Goal: Task Accomplishment & Management: Use online tool/utility

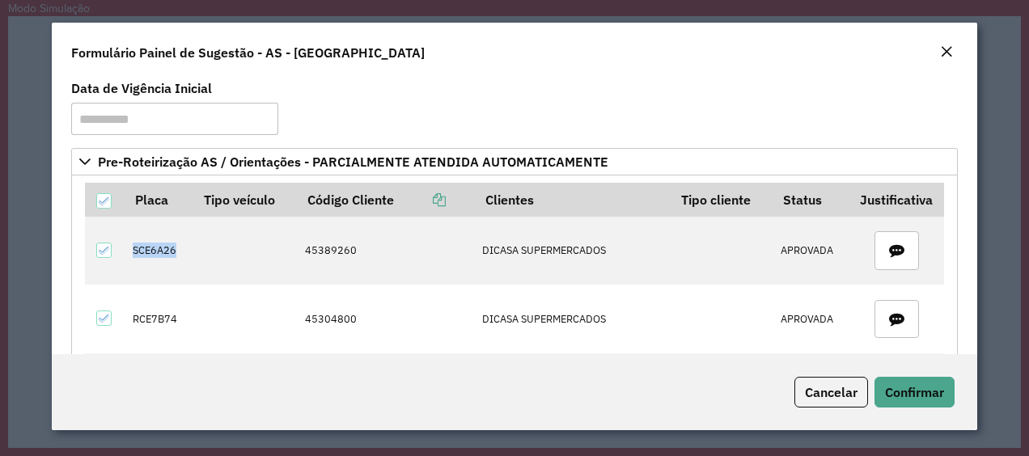
scroll to position [99, 0]
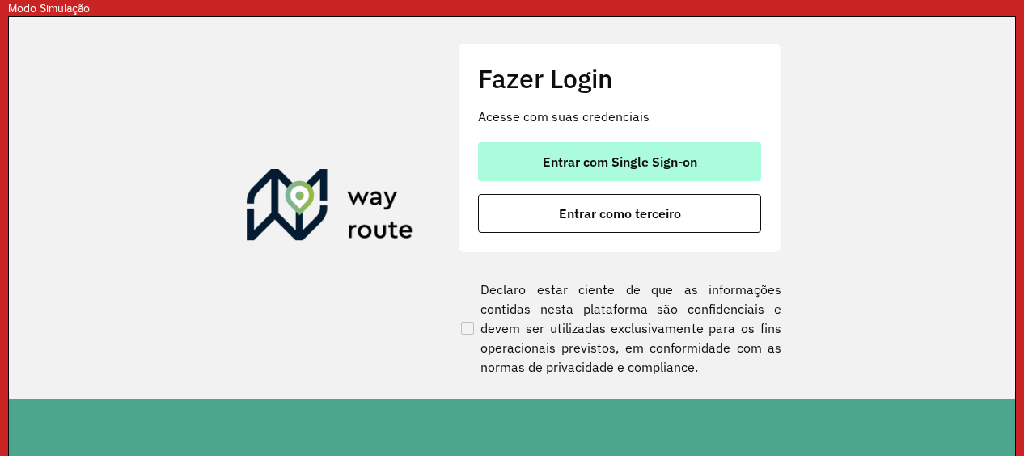
click at [680, 157] on span "Entrar com Single Sign-on" at bounding box center [620, 161] width 155 height 13
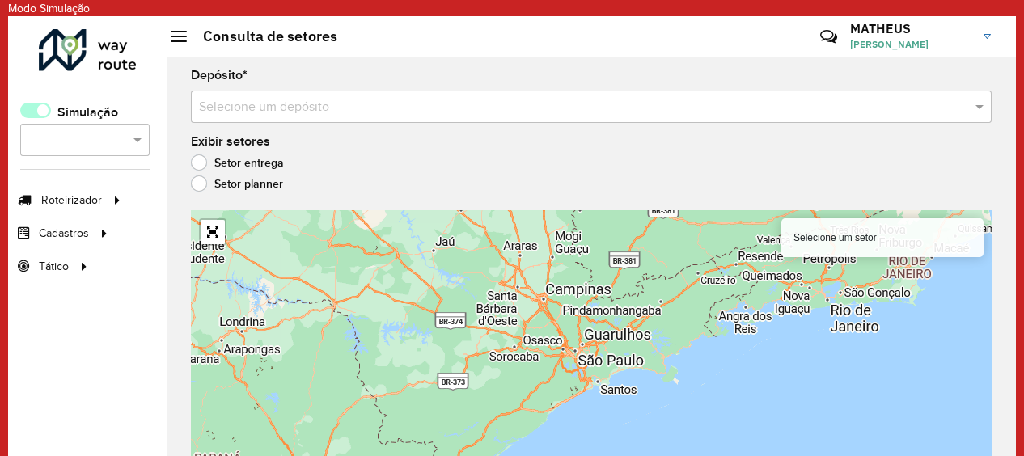
click at [40, 113] on span at bounding box center [35, 110] width 31 height 15
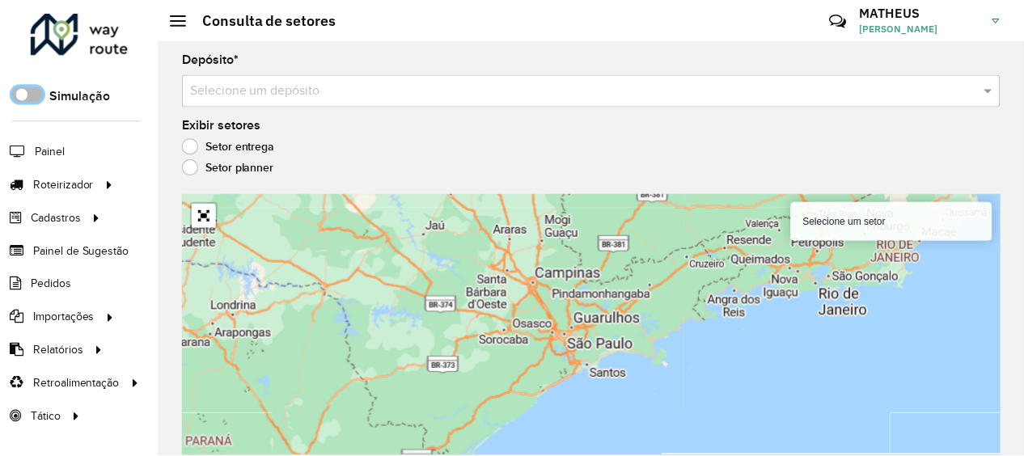
scroll to position [9, 5]
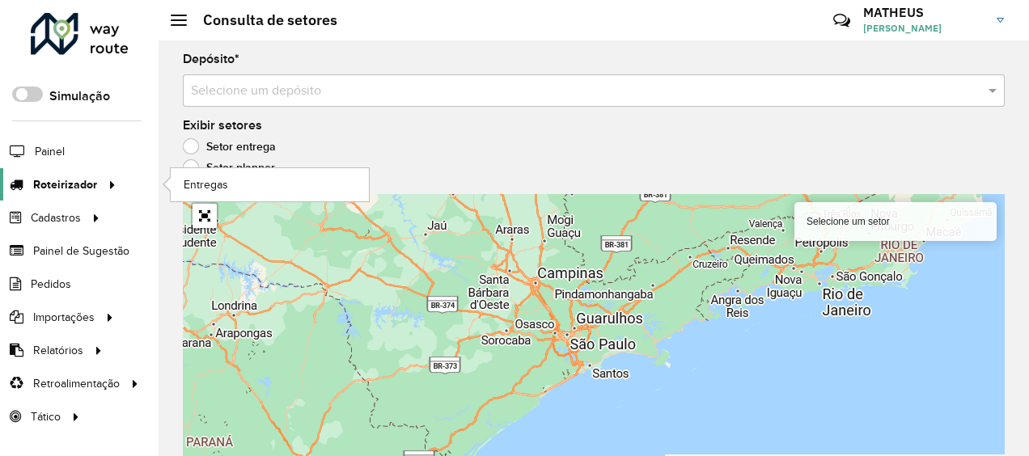
click at [66, 176] on span "Roteirizador" at bounding box center [65, 184] width 64 height 17
click at [229, 180] on link "Entregas" at bounding box center [270, 184] width 198 height 32
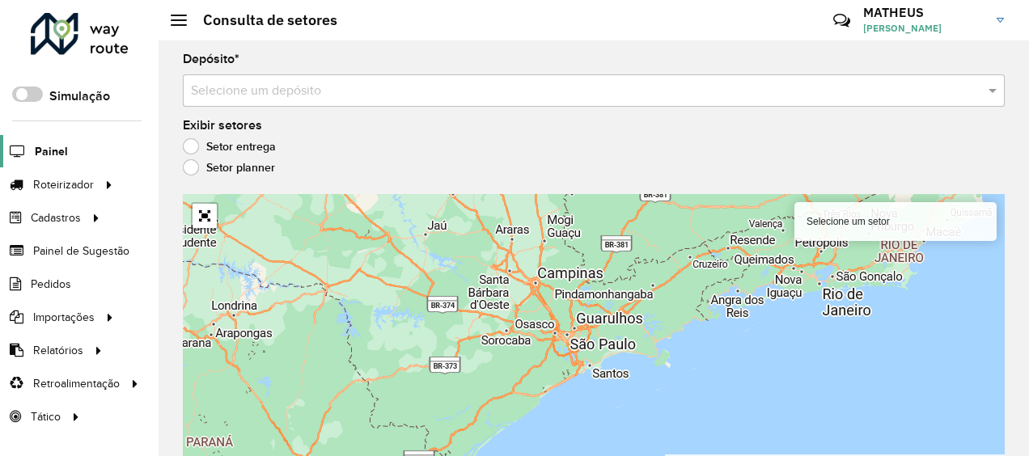
click at [45, 150] on span "Painel" at bounding box center [51, 151] width 33 height 17
click at [20, 98] on span at bounding box center [27, 94] width 31 height 15
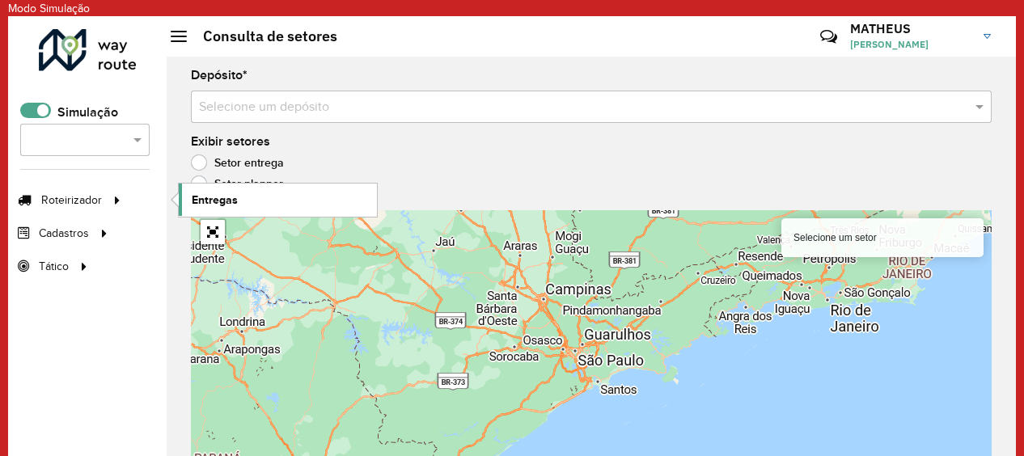
click at [243, 204] on link "Entregas" at bounding box center [278, 200] width 198 height 32
click at [227, 202] on span "Entregas" at bounding box center [215, 200] width 46 height 17
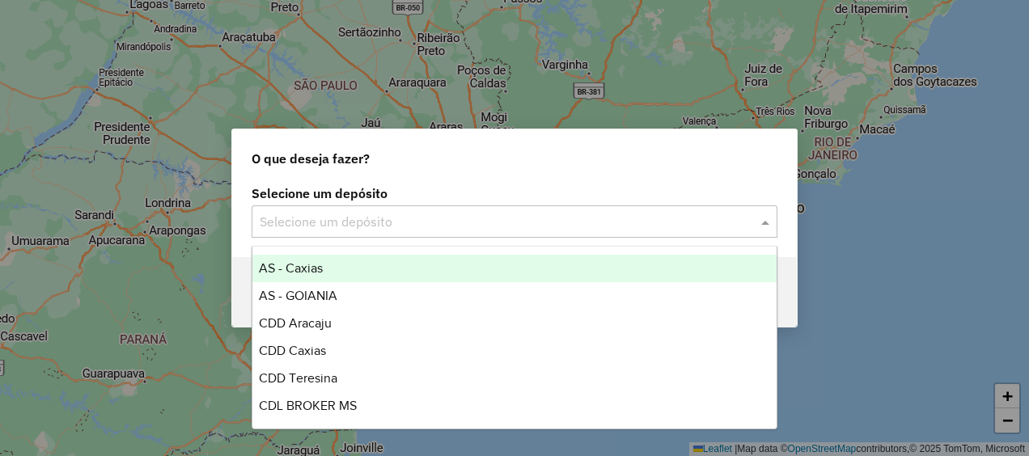
click at [766, 223] on span at bounding box center [767, 221] width 20 height 19
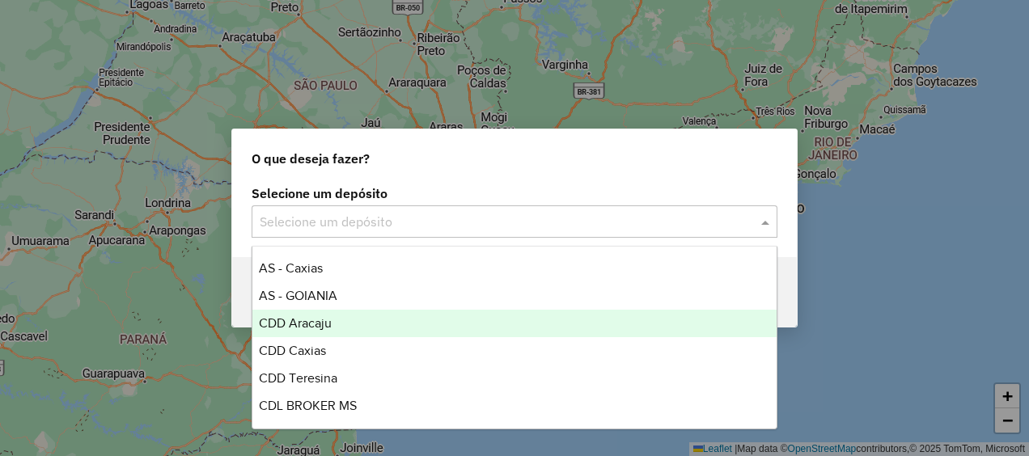
click at [320, 324] on span "CDD Aracaju" at bounding box center [295, 323] width 73 height 14
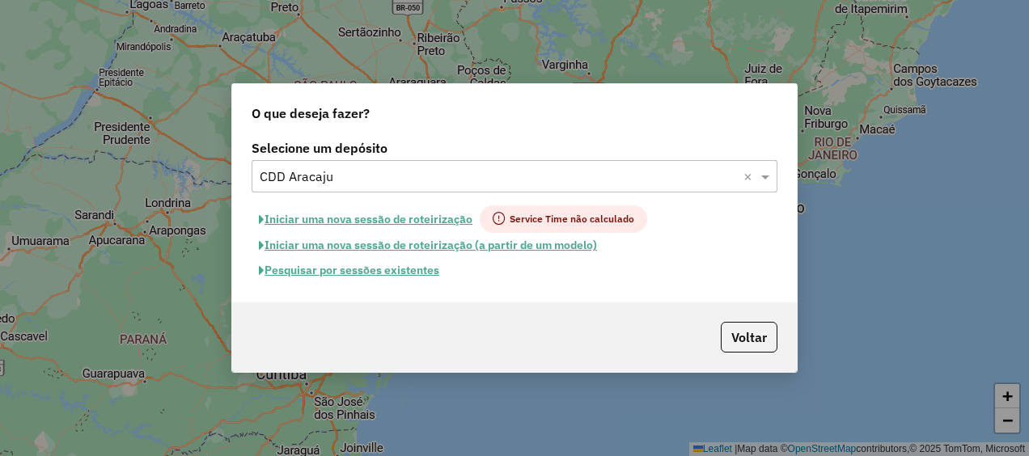
click at [346, 270] on button "Pesquisar por sessões existentes" at bounding box center [349, 270] width 195 height 25
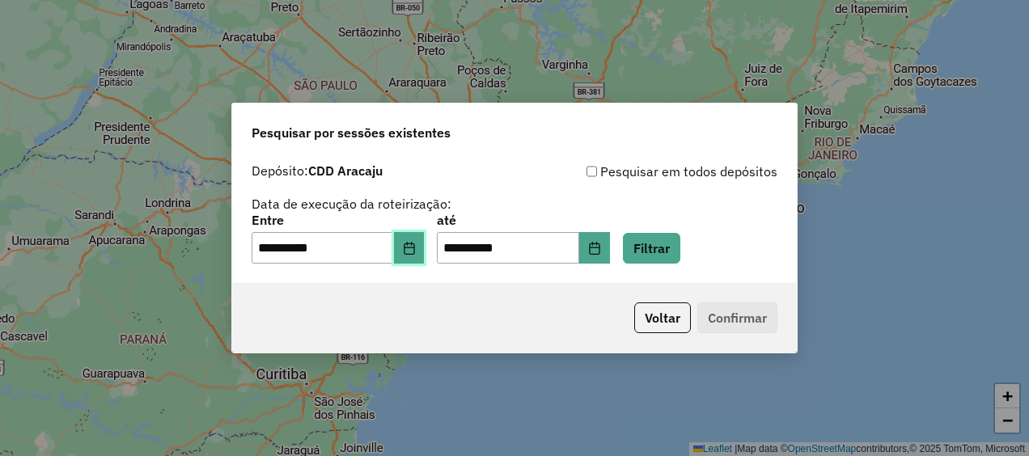
click at [416, 249] on icon "Choose Date" at bounding box center [409, 248] width 13 height 13
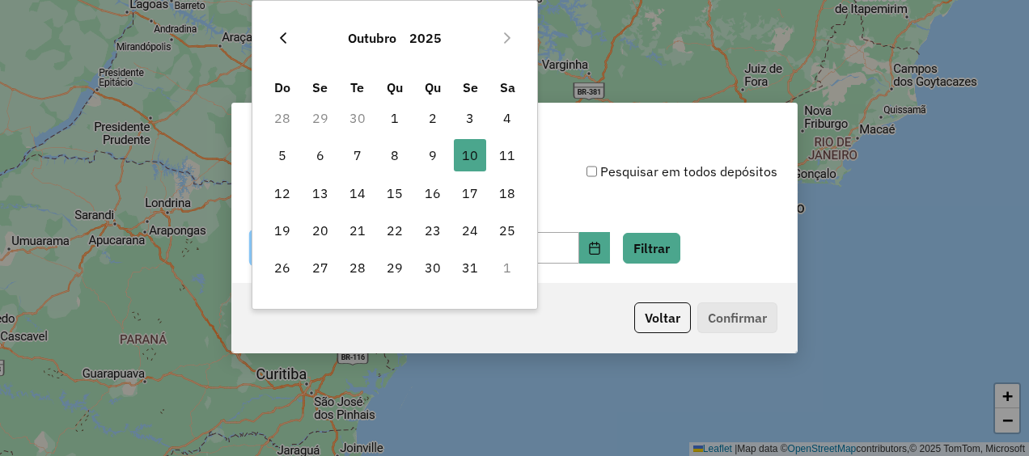
click at [280, 34] on icon "Previous Month" at bounding box center [283, 38] width 13 height 13
click at [308, 263] on span "29" at bounding box center [320, 268] width 32 height 32
type input "**********"
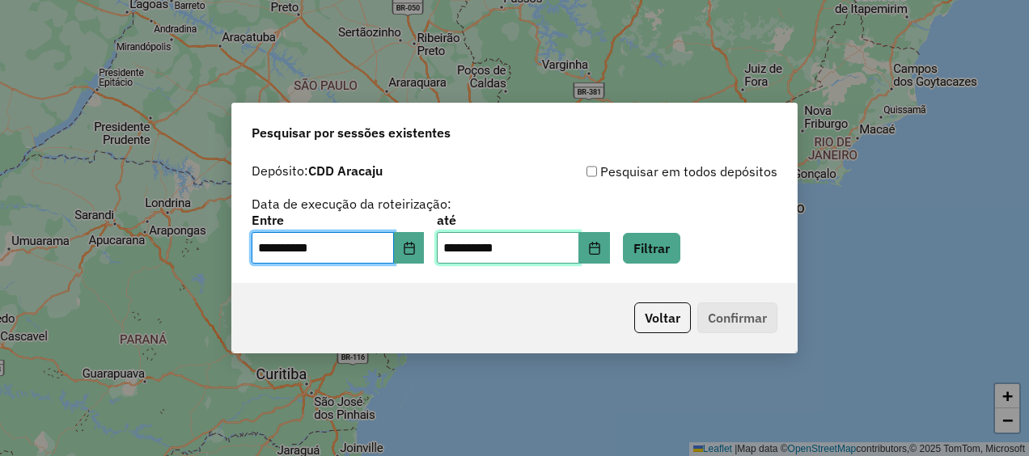
click at [471, 245] on input "**********" at bounding box center [508, 248] width 142 height 32
type input "**********"
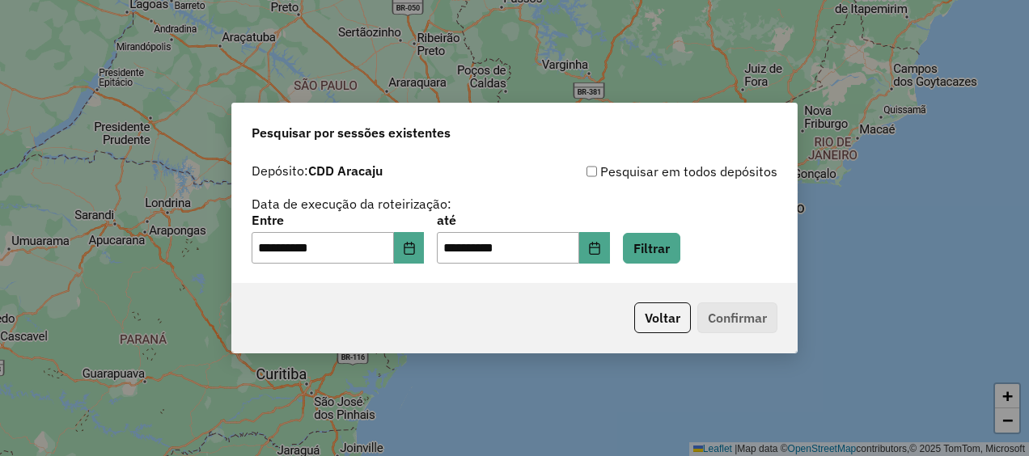
click at [534, 309] on div "Voltar Confirmar" at bounding box center [514, 318] width 565 height 70
click at [680, 253] on button "Filtrar" at bounding box center [651, 248] width 57 height 31
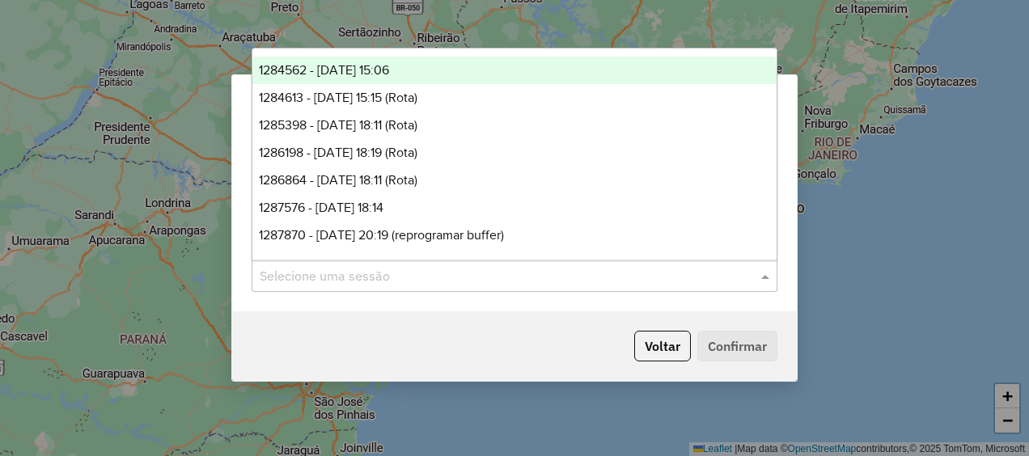
click at [765, 279] on span at bounding box center [767, 275] width 20 height 19
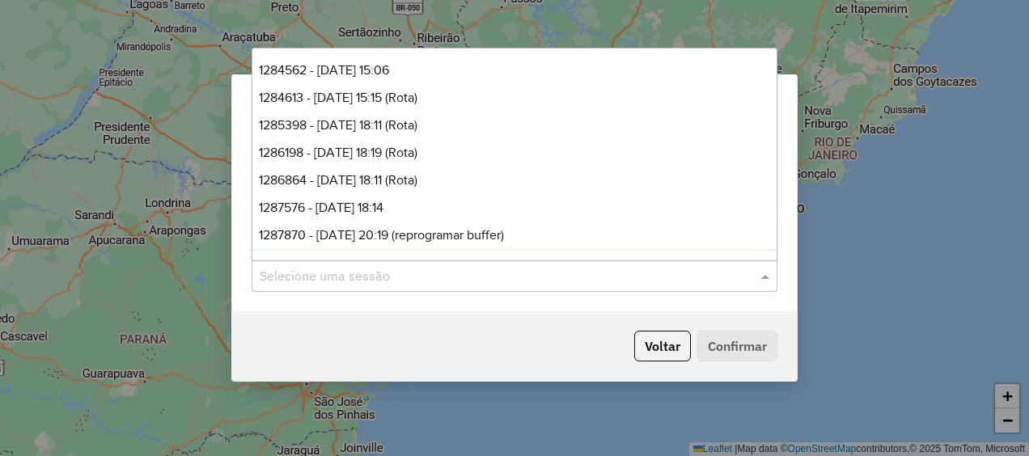
click at [503, 327] on div "Voltar Confirmar" at bounding box center [514, 347] width 565 height 70
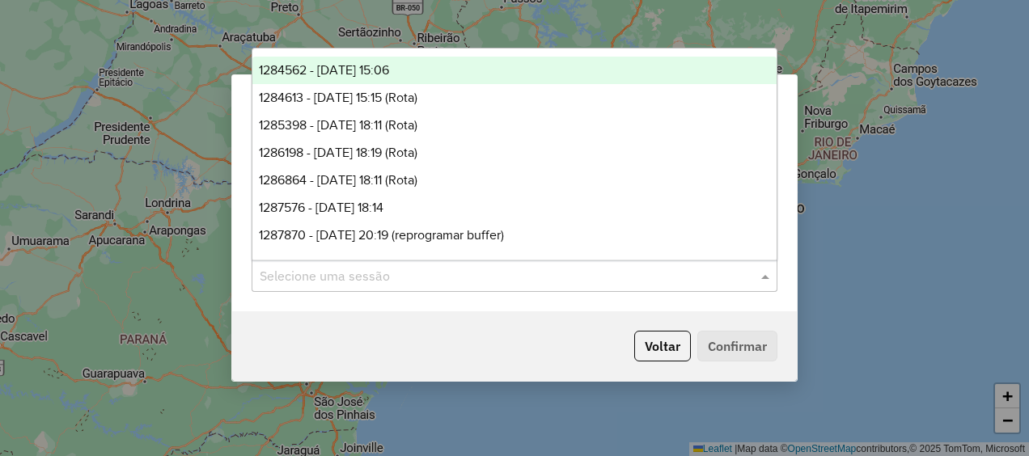
click at [708, 275] on input "text" at bounding box center [498, 276] width 477 height 19
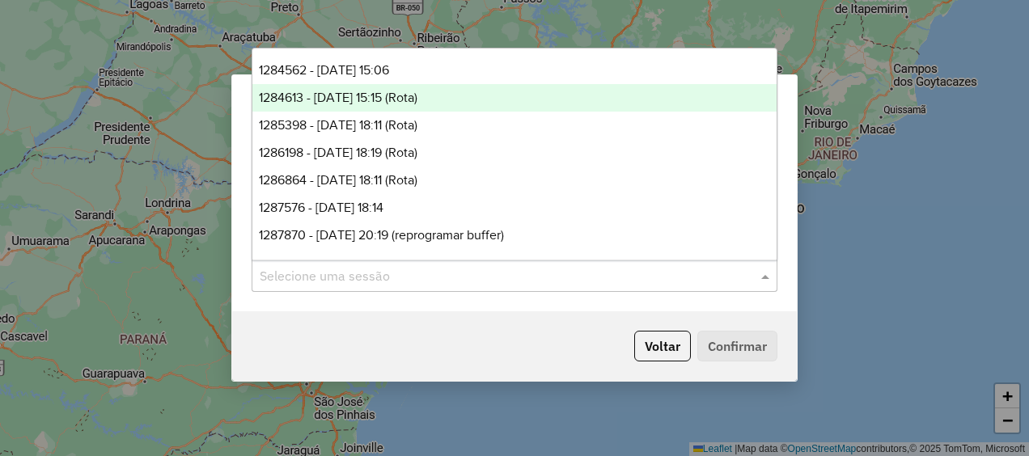
click at [387, 96] on span "1284613 - 29/09/2025 15:15 (Rota)" at bounding box center [338, 98] width 159 height 14
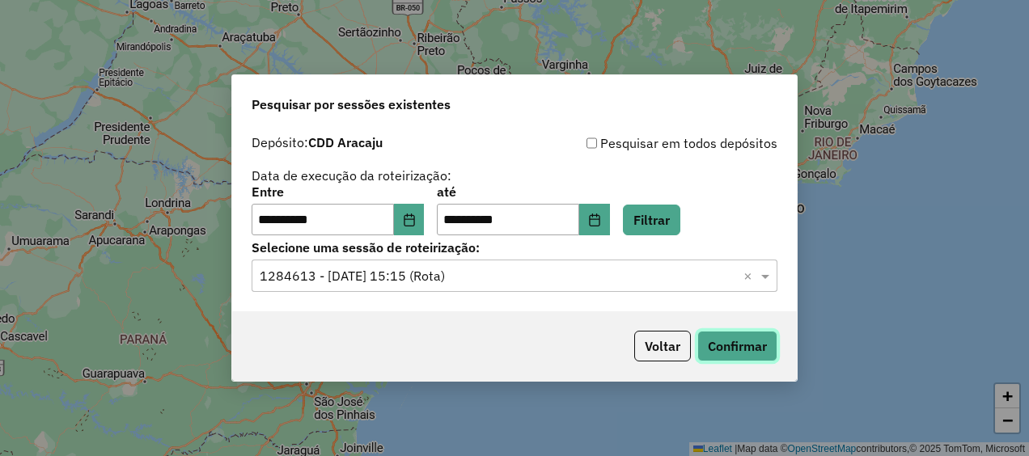
click at [744, 346] on button "Confirmar" at bounding box center [737, 346] width 80 height 31
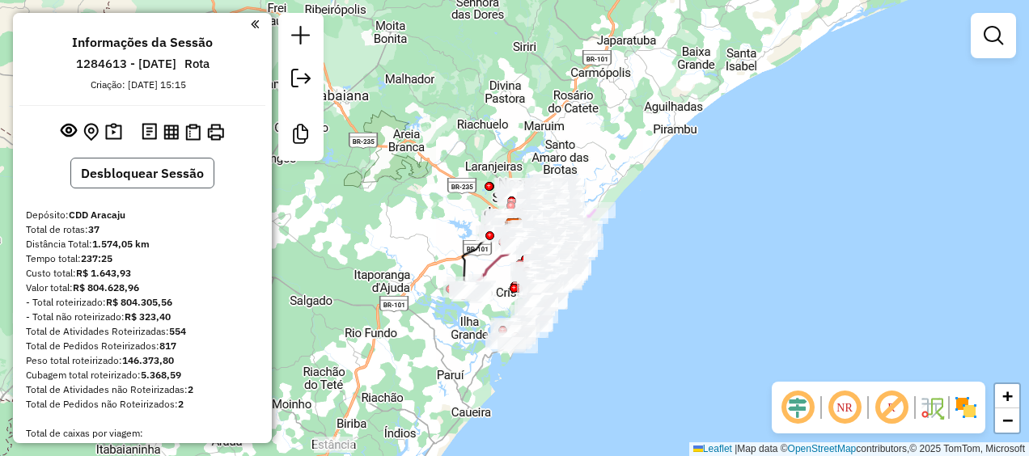
click at [165, 178] on button "Desbloquear Sessão" at bounding box center [142, 173] width 144 height 31
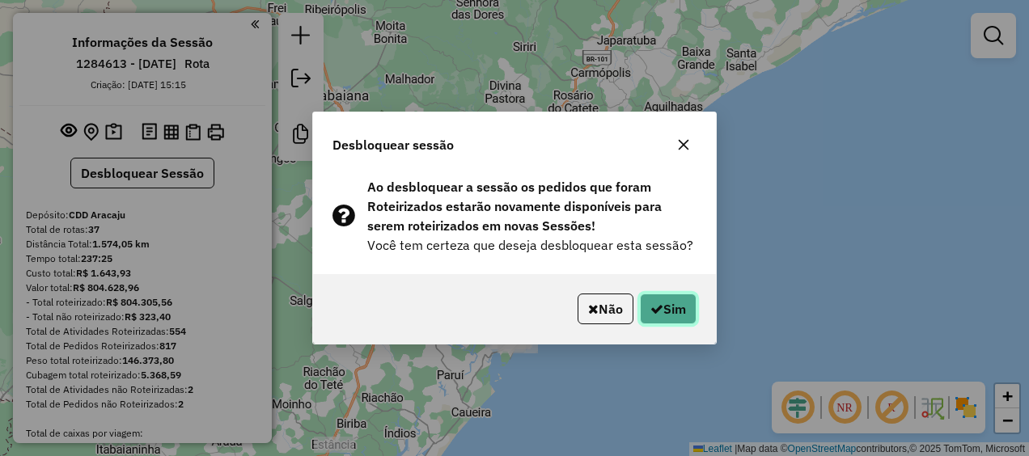
click at [673, 312] on button "Sim" at bounding box center [668, 309] width 57 height 31
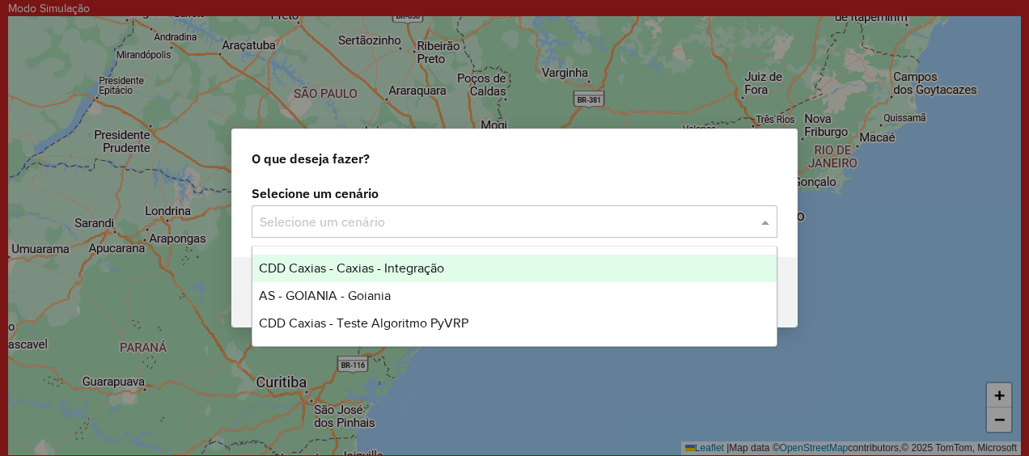
click at [746, 214] on div at bounding box center [515, 221] width 526 height 21
click at [392, 267] on span "CDD Caxias - Caxias - Integração" at bounding box center [351, 268] width 185 height 14
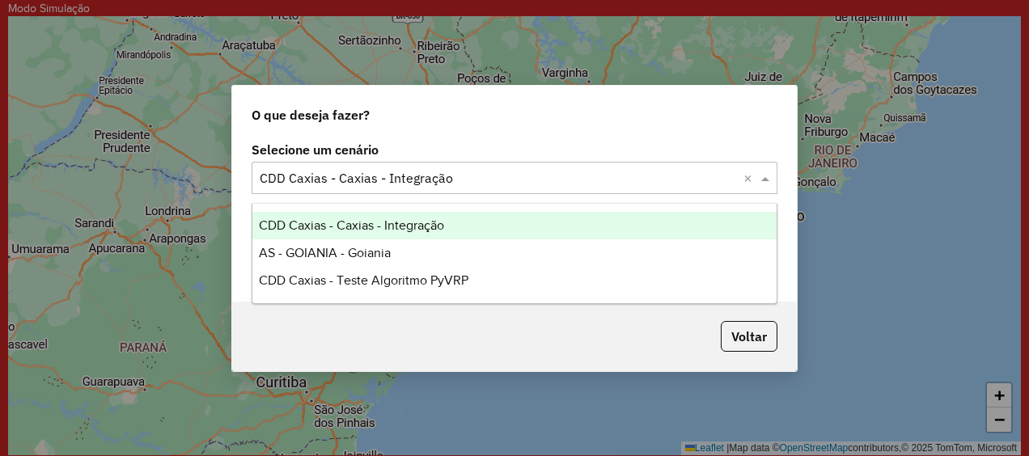
click at [769, 184] on span at bounding box center [767, 177] width 20 height 19
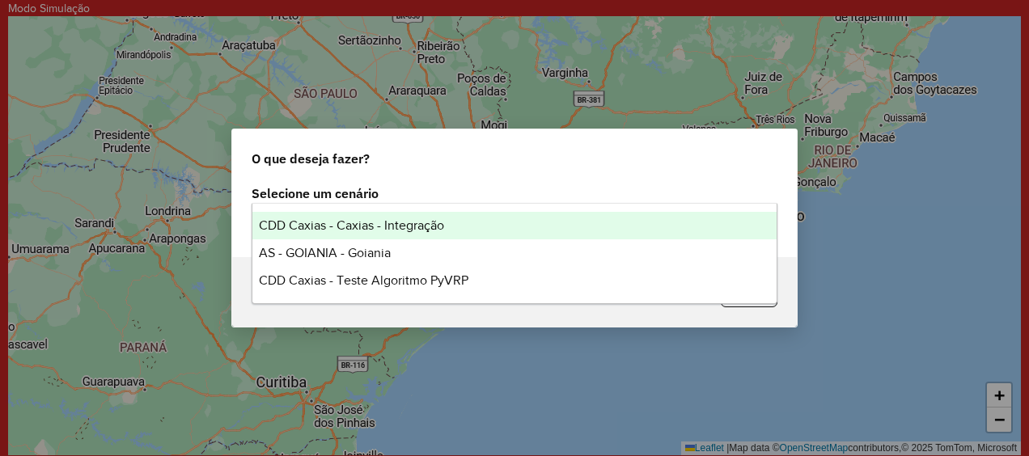
click at [533, 176] on div "O que deseja fazer?" at bounding box center [514, 155] width 565 height 52
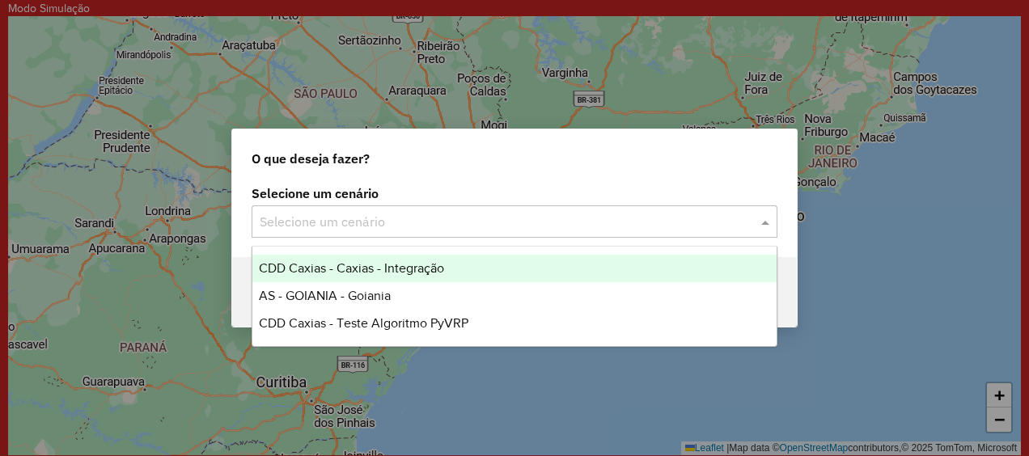
click at [697, 219] on input "text" at bounding box center [498, 222] width 477 height 19
click at [663, 176] on div "O que deseja fazer?" at bounding box center [514, 155] width 565 height 52
click at [661, 231] on input "text" at bounding box center [498, 222] width 477 height 19
click at [675, 136] on div "O que deseja fazer?" at bounding box center [514, 155] width 565 height 52
click at [617, 231] on div "Selecione um cenário" at bounding box center [515, 222] width 526 height 32
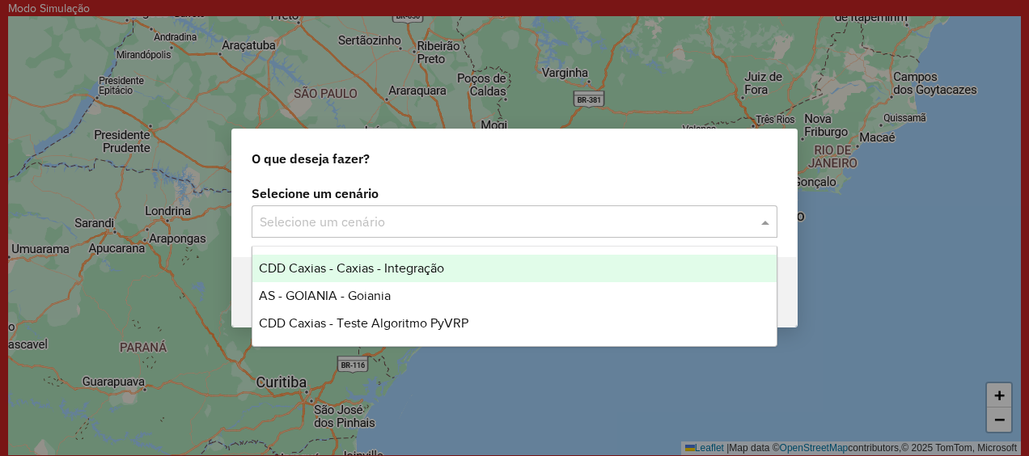
click at [709, 155] on div "O que deseja fazer?" at bounding box center [514, 155] width 565 height 52
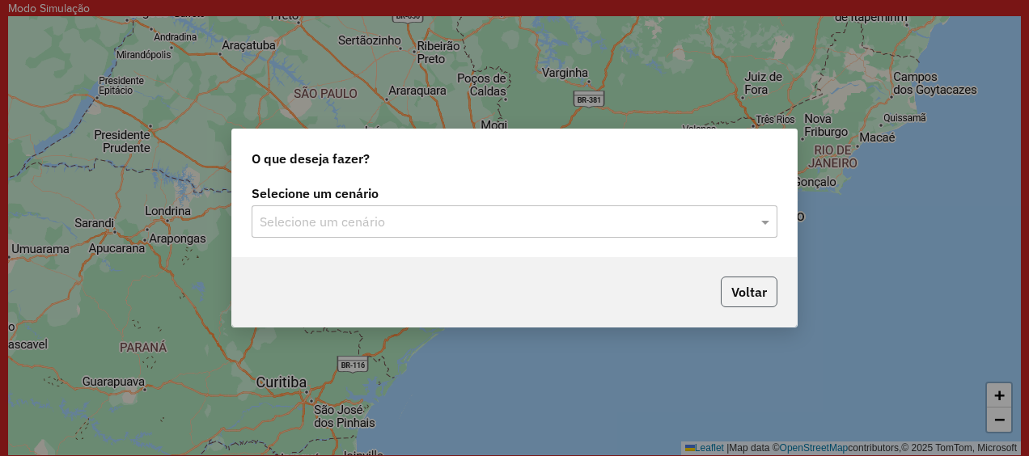
click at [751, 288] on button "Voltar" at bounding box center [749, 292] width 57 height 31
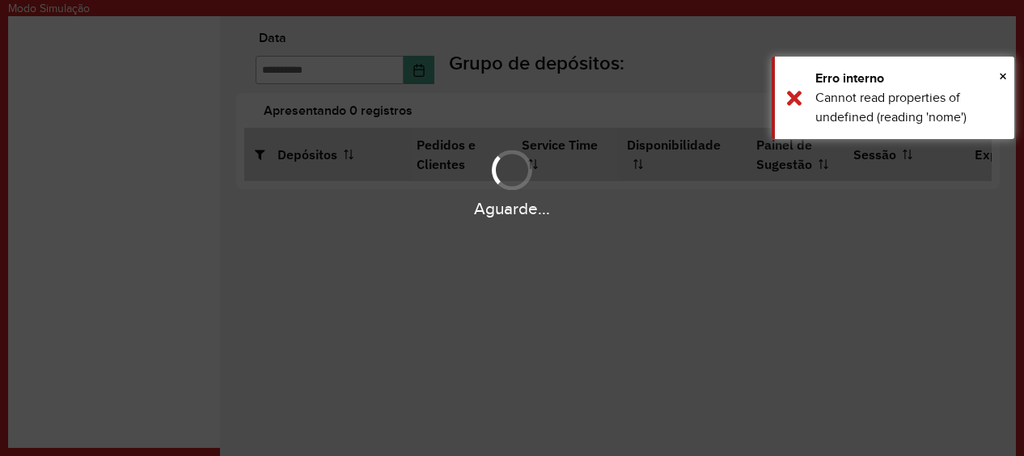
type input "**********"
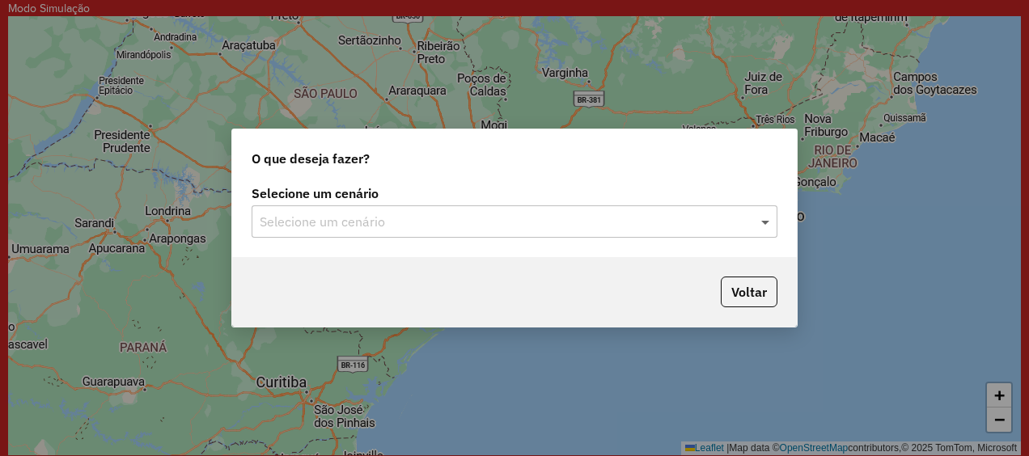
click at [761, 215] on span at bounding box center [767, 221] width 20 height 19
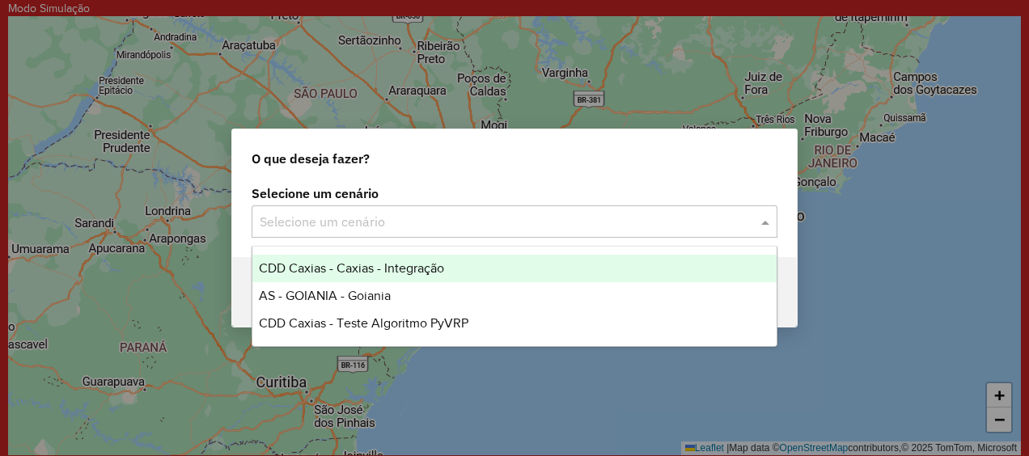
click at [590, 159] on div "O que deseja fazer?" at bounding box center [514, 155] width 565 height 52
click at [766, 218] on span at bounding box center [767, 221] width 20 height 19
click at [754, 147] on div "O que deseja fazer?" at bounding box center [514, 155] width 565 height 52
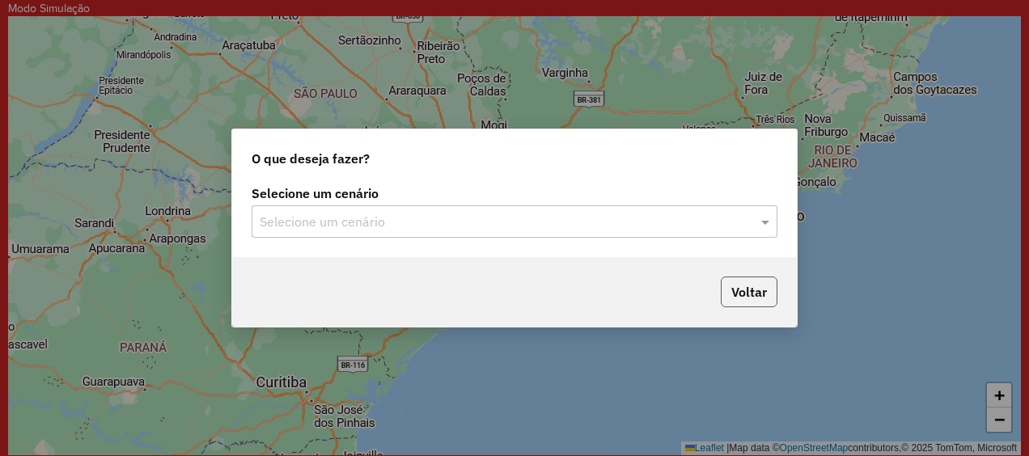
click at [760, 285] on button "Voltar" at bounding box center [749, 292] width 57 height 31
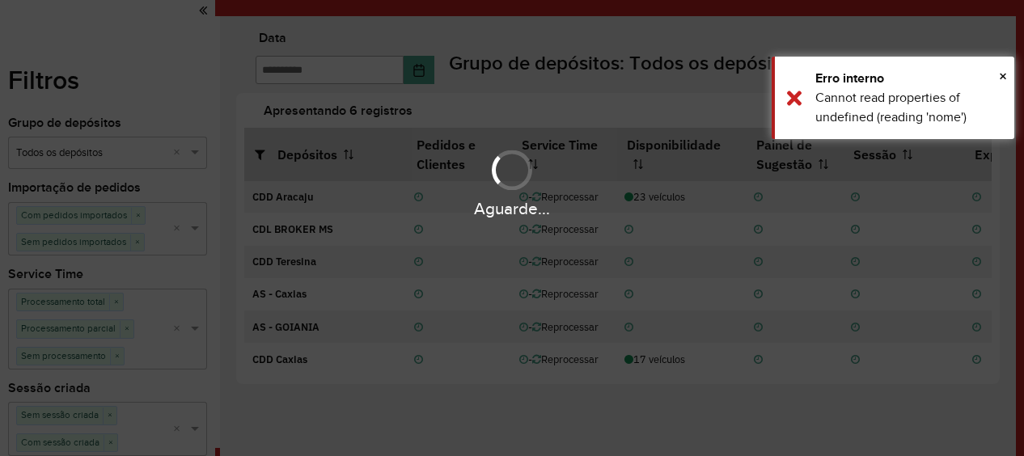
type input "**********"
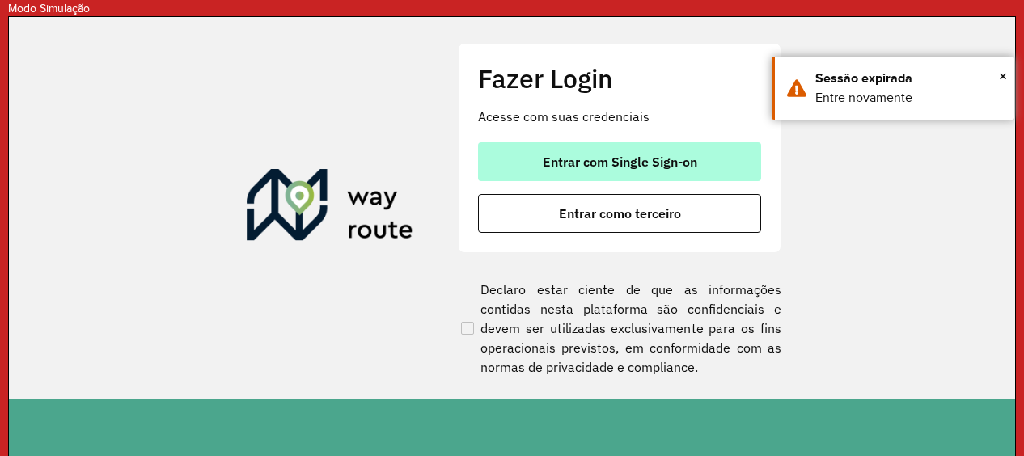
click at [628, 147] on button "Entrar com Single Sign-on" at bounding box center [619, 161] width 283 height 39
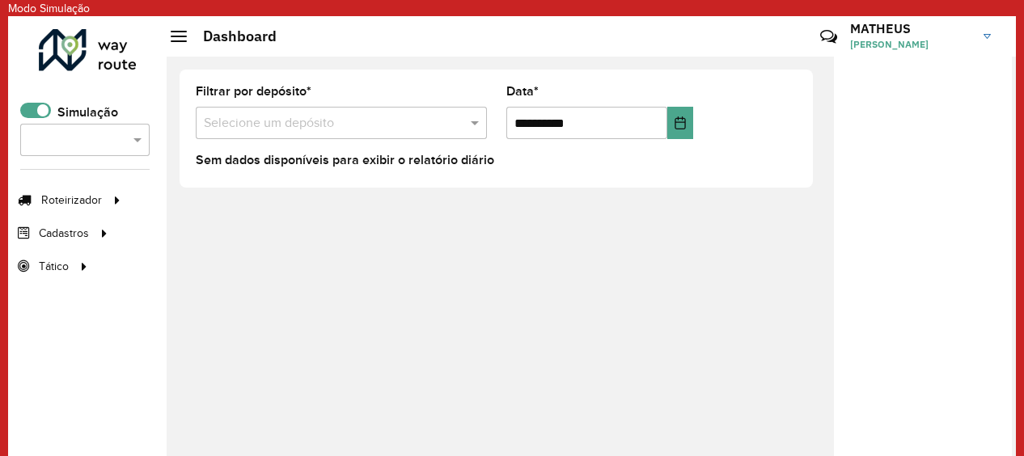
click at [624, 289] on div "**********" at bounding box center [592, 258] width 850 height 402
click at [32, 109] on span at bounding box center [35, 110] width 31 height 15
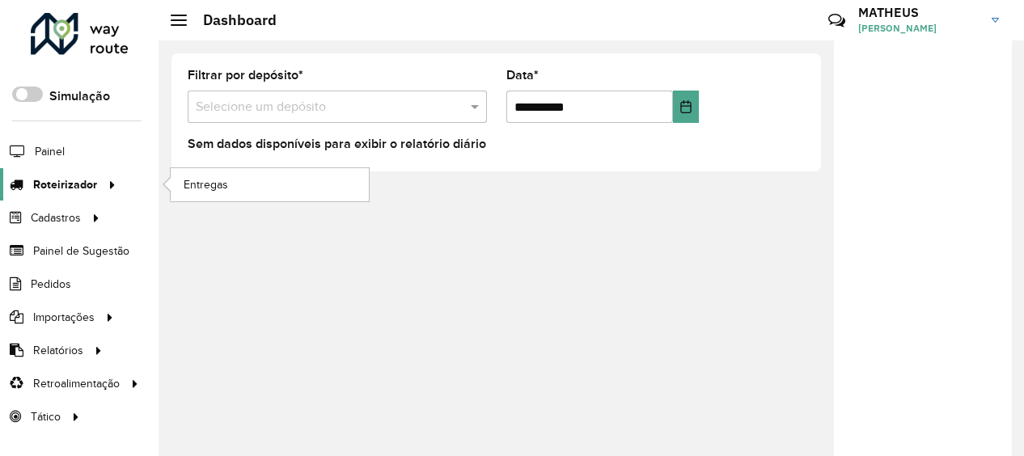
click at [85, 180] on span "Roteirizador" at bounding box center [65, 184] width 64 height 17
click at [244, 184] on link "Entregas" at bounding box center [270, 184] width 198 height 32
click at [35, 99] on span at bounding box center [27, 94] width 31 height 15
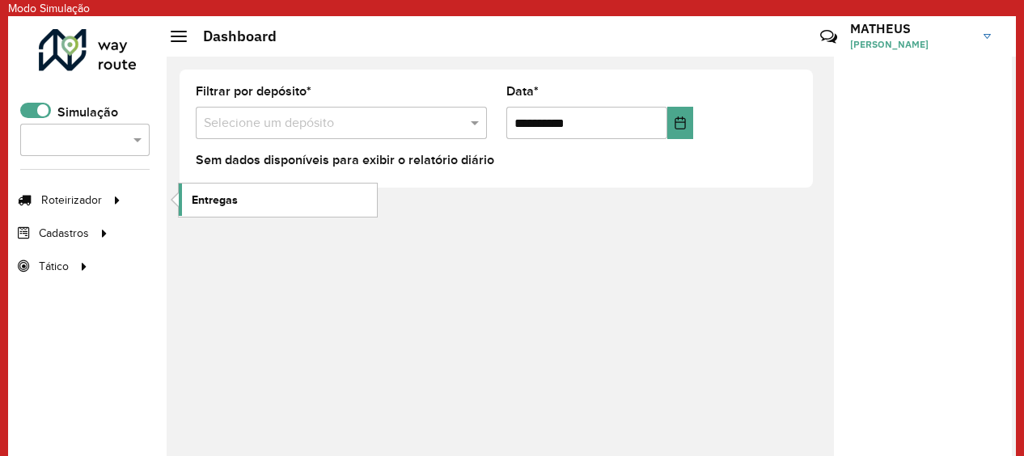
click at [228, 194] on span "Entregas" at bounding box center [215, 200] width 46 height 17
click at [32, 108] on span at bounding box center [35, 110] width 31 height 15
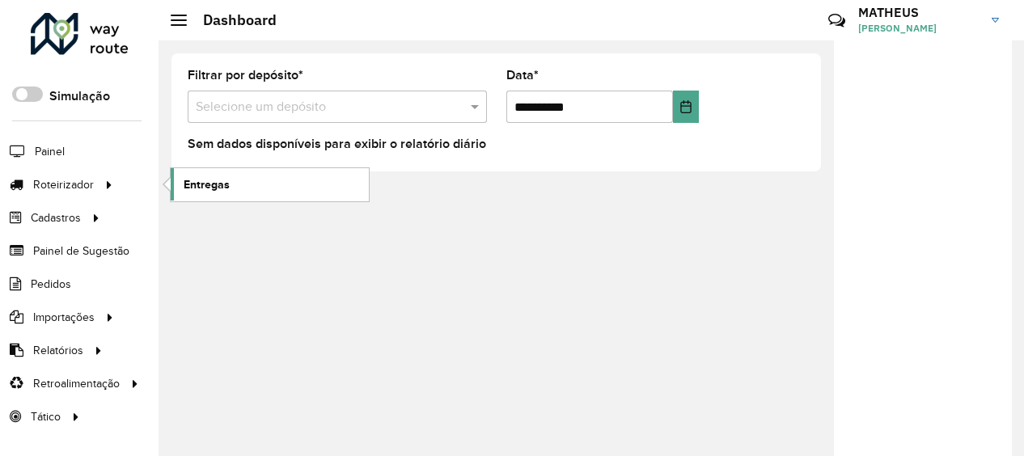
click at [212, 178] on span "Entregas" at bounding box center [207, 184] width 46 height 17
click at [32, 95] on span at bounding box center [27, 94] width 31 height 15
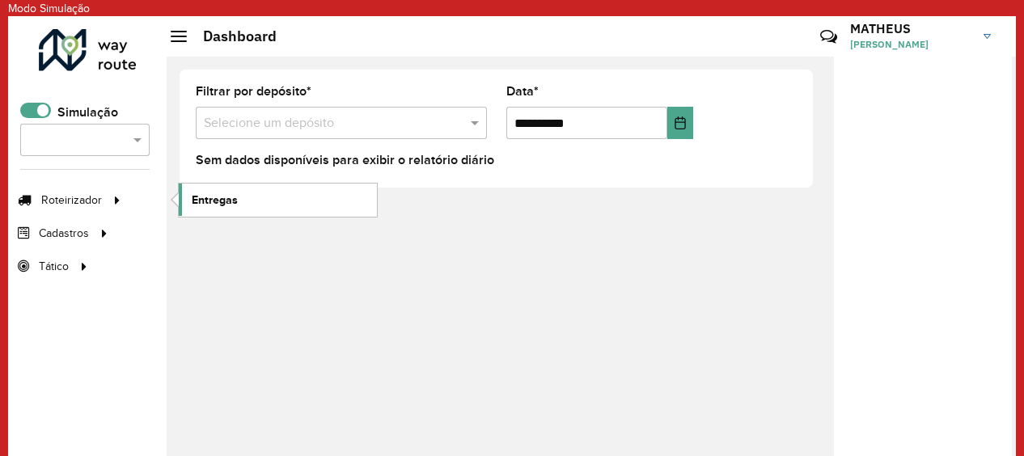
click at [261, 197] on link "Entregas" at bounding box center [278, 200] width 198 height 32
click at [38, 110] on span at bounding box center [35, 110] width 31 height 15
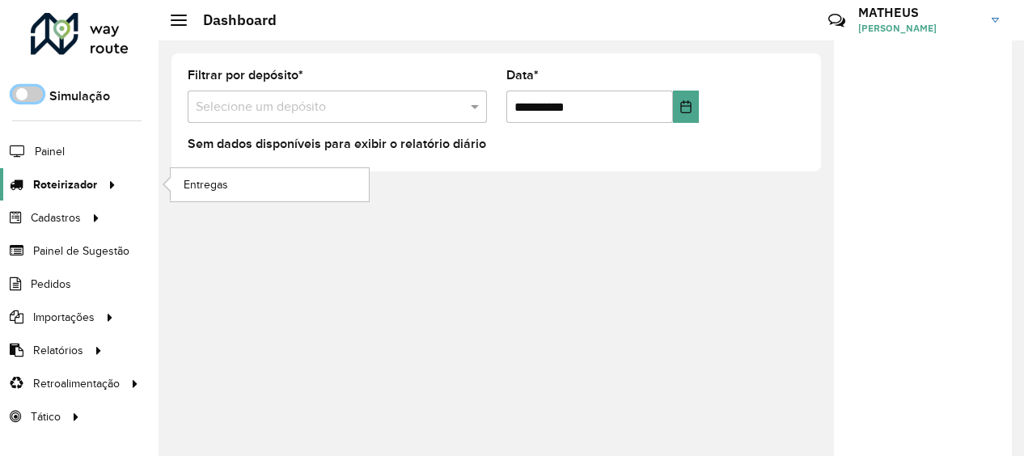
click at [80, 176] on span "Roteirizador" at bounding box center [65, 184] width 64 height 17
click at [214, 184] on span "Entregas" at bounding box center [207, 184] width 46 height 17
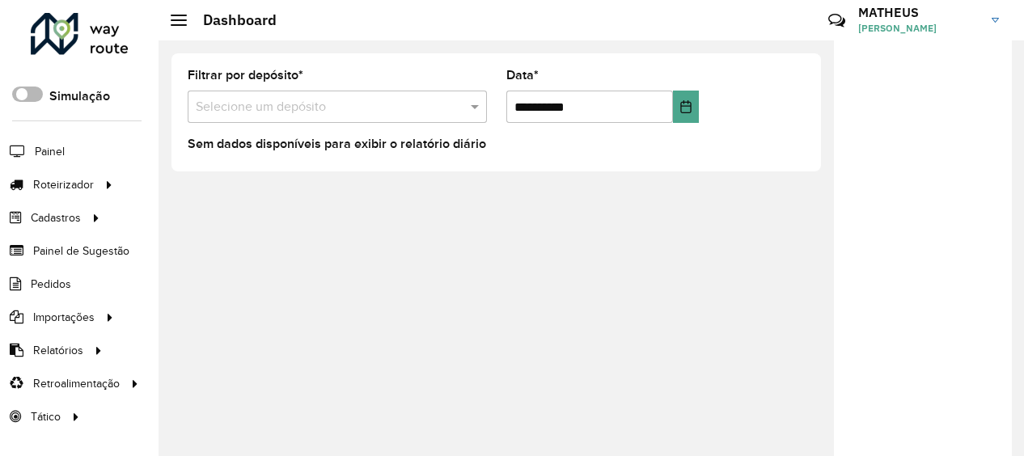
click at [37, 94] on span at bounding box center [27, 94] width 31 height 15
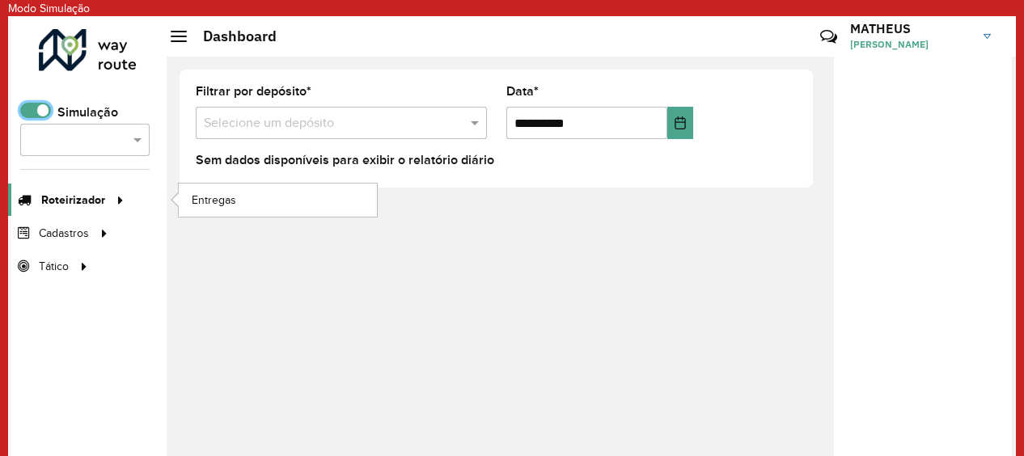
click at [94, 201] on span "Roteirizador" at bounding box center [73, 200] width 64 height 17
click at [234, 198] on span "Entregas" at bounding box center [215, 200] width 46 height 17
click at [32, 112] on span at bounding box center [35, 110] width 31 height 15
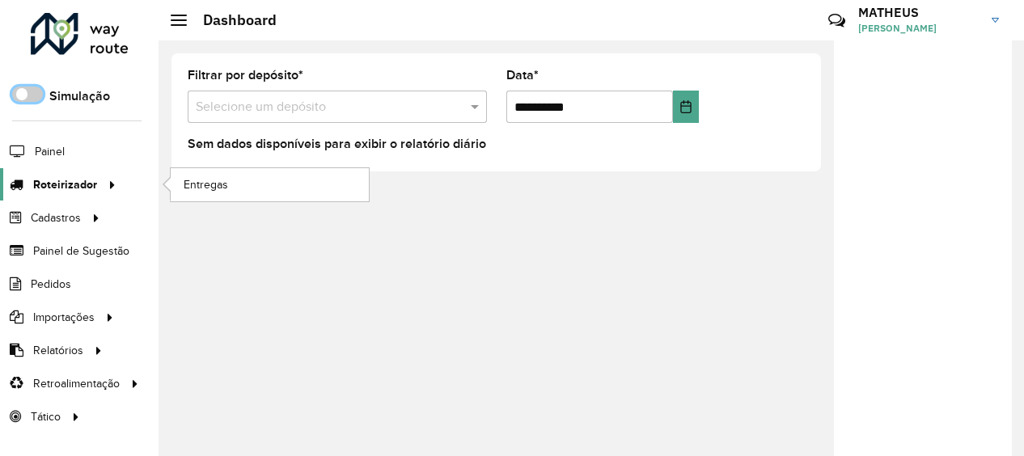
click at [110, 183] on icon at bounding box center [110, 184] width 14 height 24
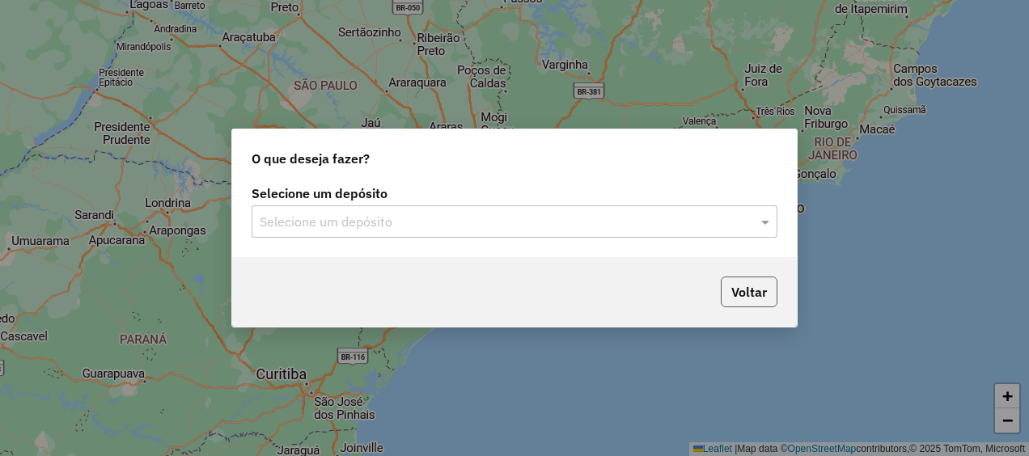
click at [748, 288] on button "Voltar" at bounding box center [749, 292] width 57 height 31
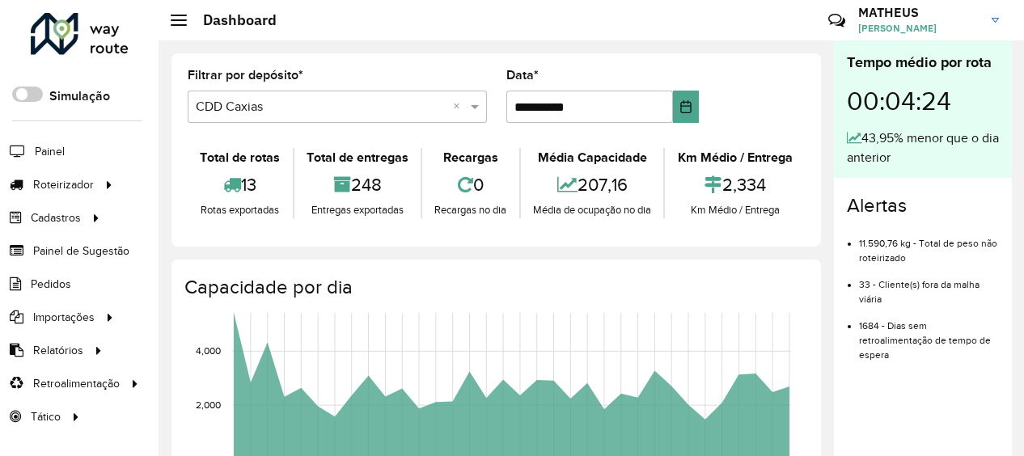
click at [374, 22] on hb-header "Dashboard Críticas? Dúvidas? Elogios? Sugestões? Entre em contato conosco! [PER…" at bounding box center [592, 20] width 866 height 40
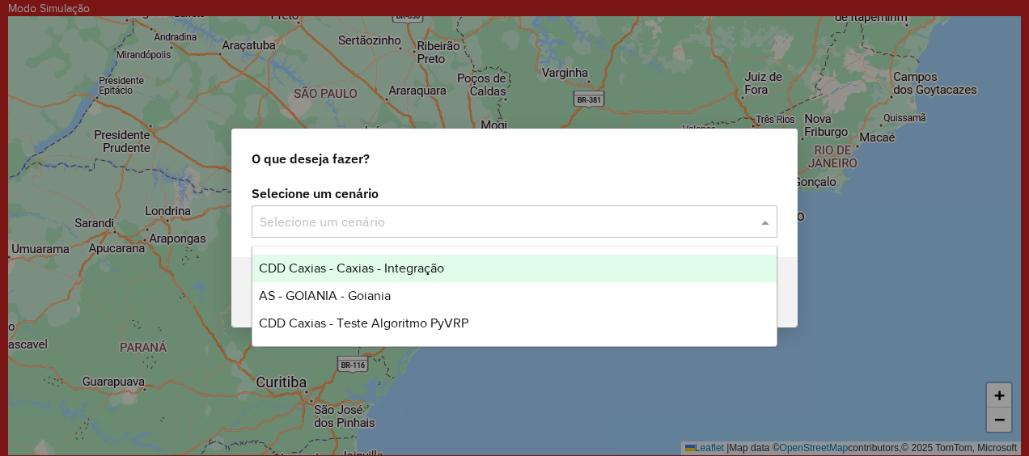
click at [774, 223] on span at bounding box center [767, 221] width 20 height 19
click at [618, 162] on div "O que deseja fazer?" at bounding box center [514, 155] width 565 height 52
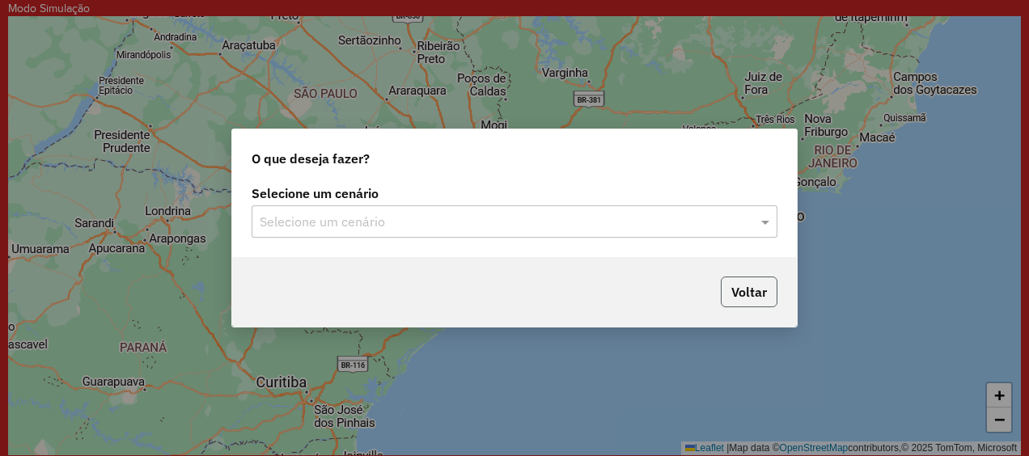
click at [745, 286] on button "Voltar" at bounding box center [749, 292] width 57 height 31
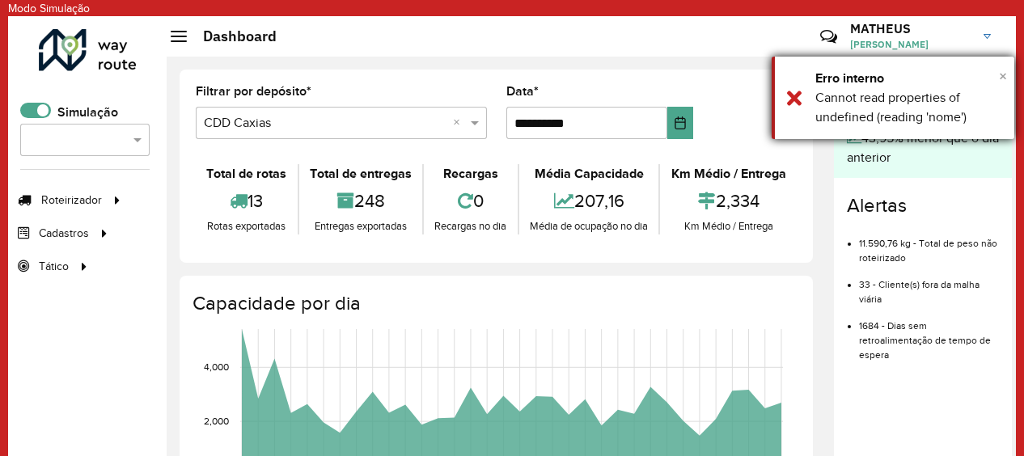
click at [1003, 75] on span "×" at bounding box center [1003, 76] width 8 height 18
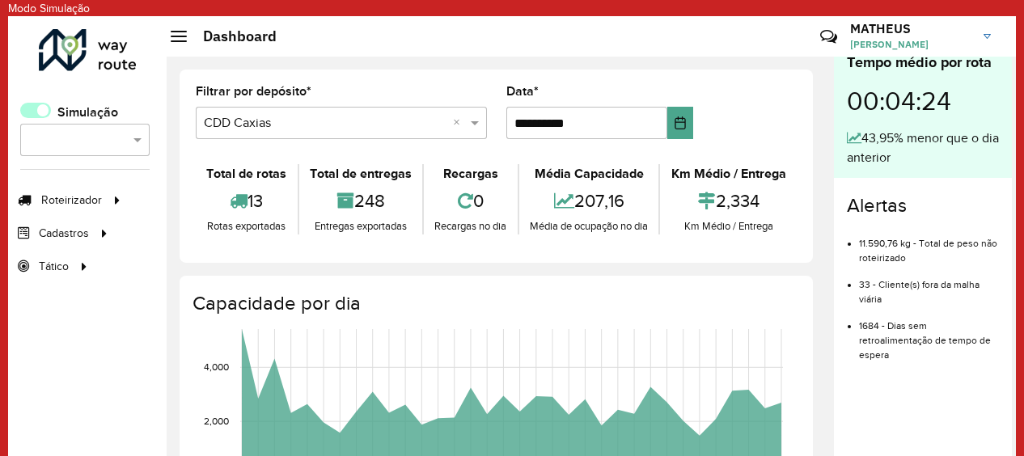
click at [27, 107] on span at bounding box center [35, 110] width 31 height 15
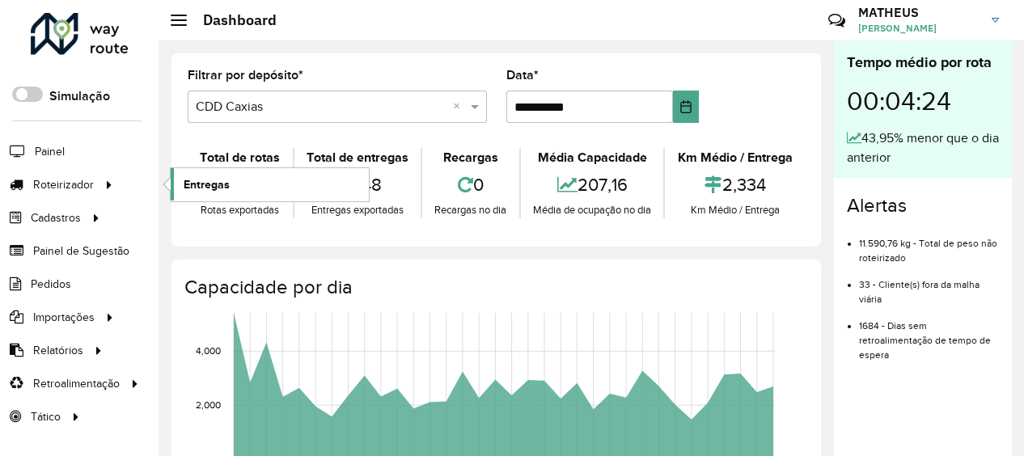
click at [223, 178] on span "Entregas" at bounding box center [207, 184] width 46 height 17
click at [26, 91] on span at bounding box center [27, 94] width 31 height 15
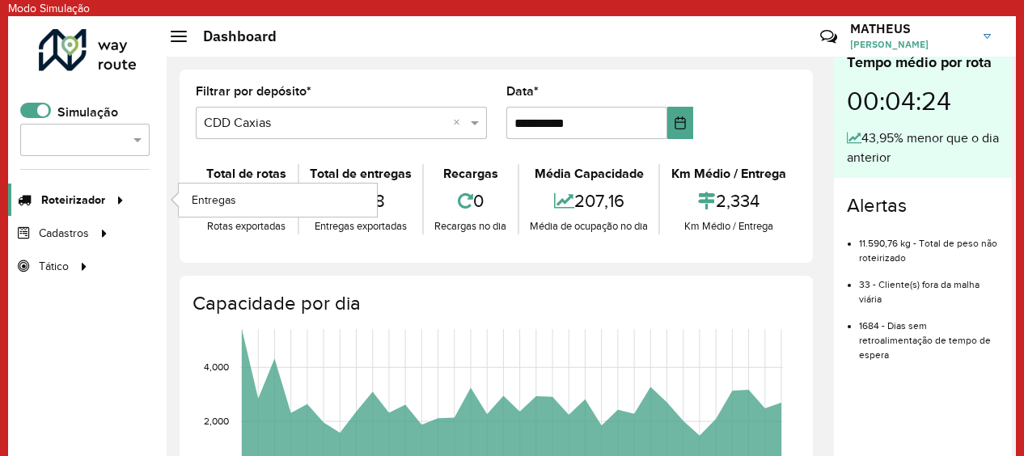
click at [94, 202] on span "Roteirizador" at bounding box center [73, 200] width 64 height 17
click at [221, 208] on link "Entregas" at bounding box center [278, 200] width 198 height 32
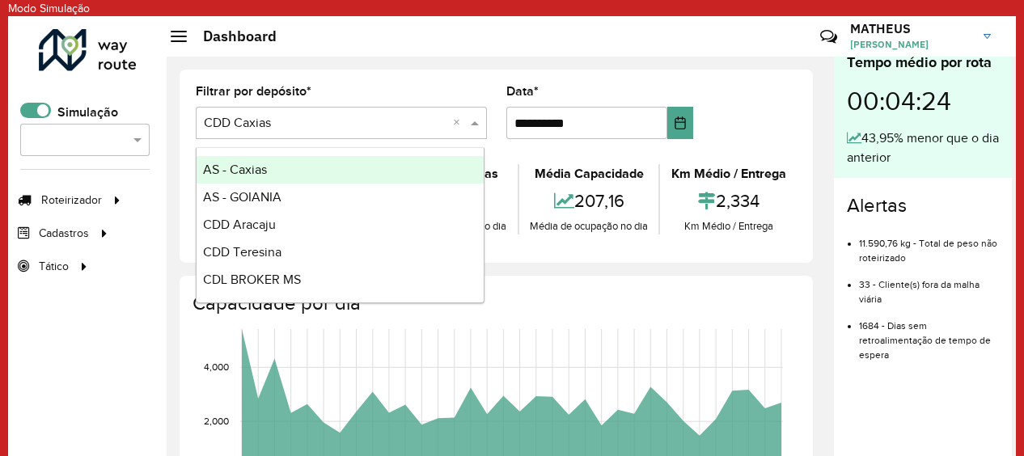
click at [312, 136] on div "Selecione um depósito × CDD Caxias ×" at bounding box center [341, 123] width 291 height 32
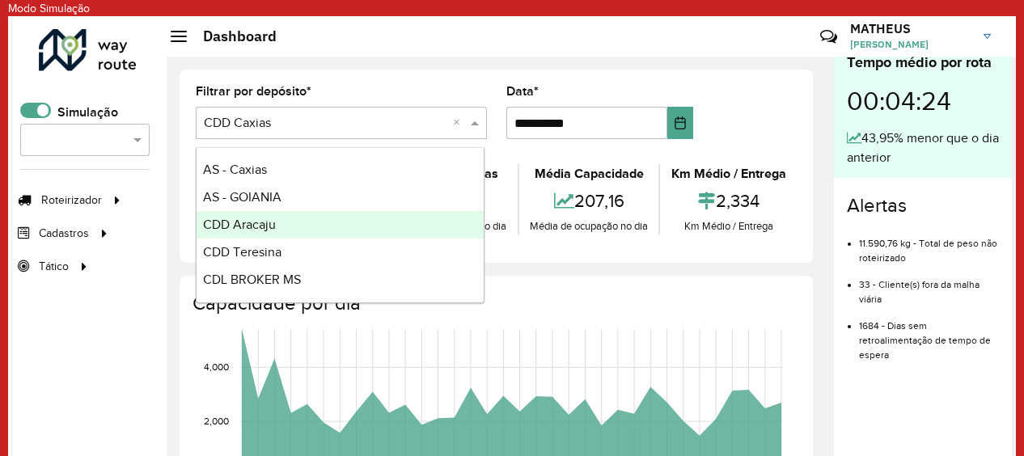
click at [262, 217] on div "CDD Aracaju" at bounding box center [340, 225] width 287 height 28
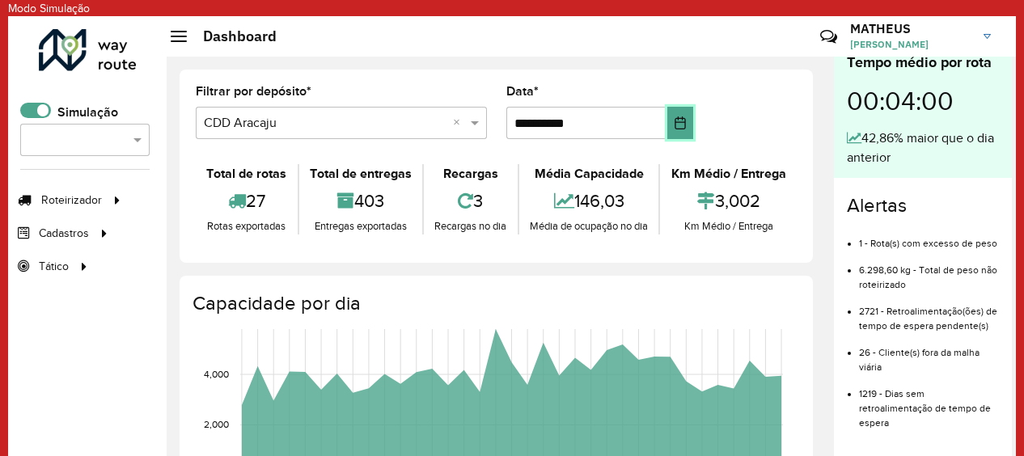
click at [675, 118] on icon "Choose Date" at bounding box center [680, 123] width 11 height 13
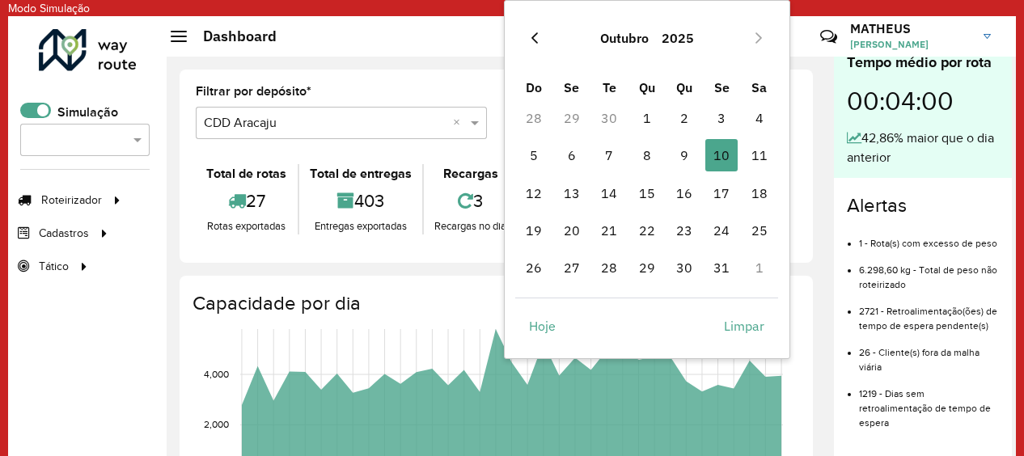
click at [543, 37] on button "Previous Month" at bounding box center [535, 38] width 26 height 26
click at [573, 266] on span "29" at bounding box center [572, 268] width 32 height 32
type input "**********"
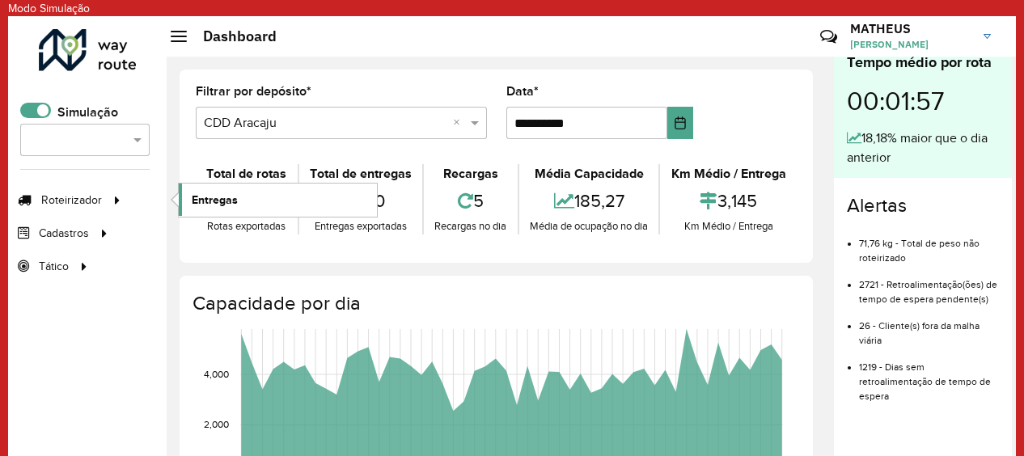
click at [225, 197] on span "Entregas" at bounding box center [215, 200] width 46 height 17
click at [34, 105] on span at bounding box center [35, 110] width 31 height 15
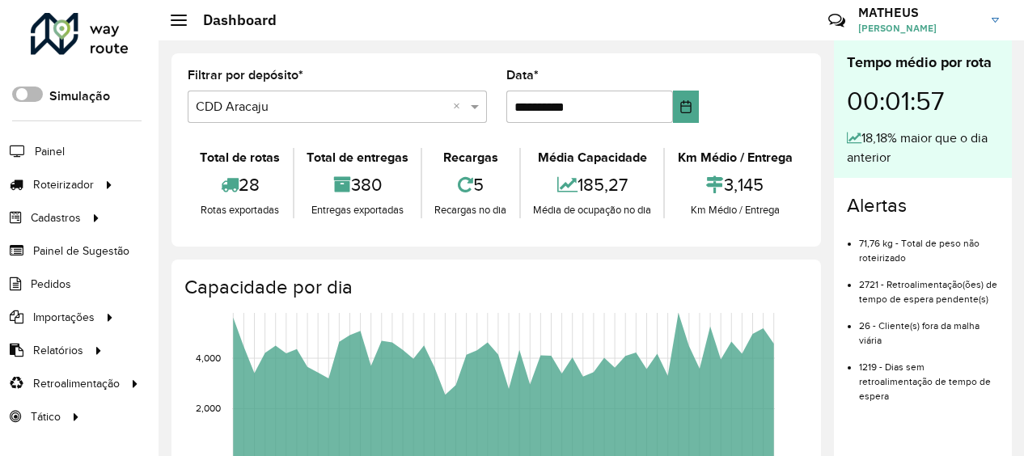
click at [30, 87] on span at bounding box center [27, 94] width 31 height 15
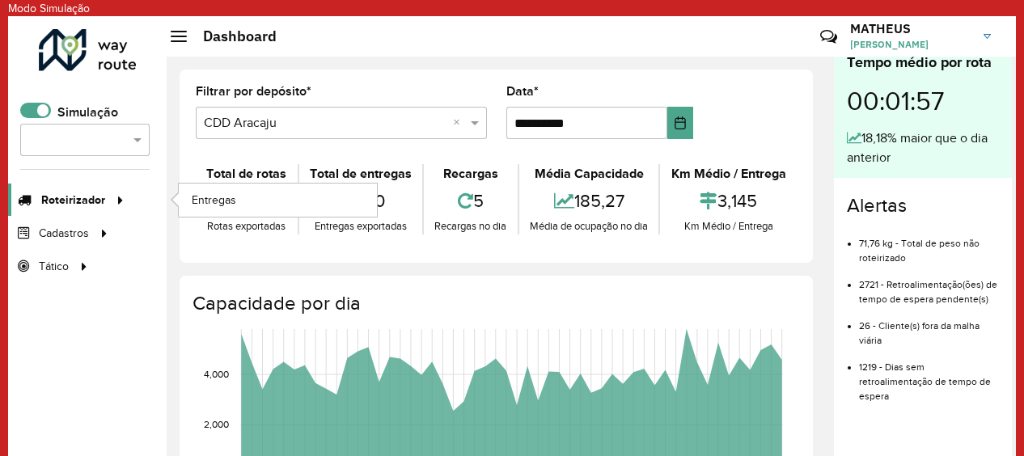
click at [83, 193] on span "Roteirizador" at bounding box center [73, 200] width 64 height 17
click at [210, 199] on span "Entregas" at bounding box center [215, 200] width 46 height 17
click at [23, 107] on span at bounding box center [35, 110] width 31 height 15
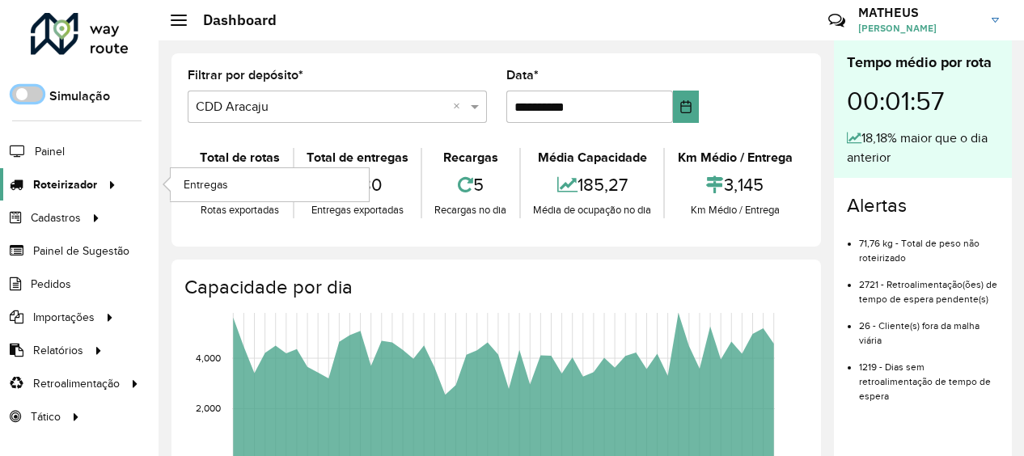
click at [61, 183] on span "Roteirizador" at bounding box center [65, 184] width 64 height 17
click at [58, 177] on span "Roteirizador" at bounding box center [65, 184] width 64 height 17
click at [184, 176] on span "Entregas" at bounding box center [207, 184] width 46 height 17
click at [36, 92] on span at bounding box center [27, 94] width 31 height 15
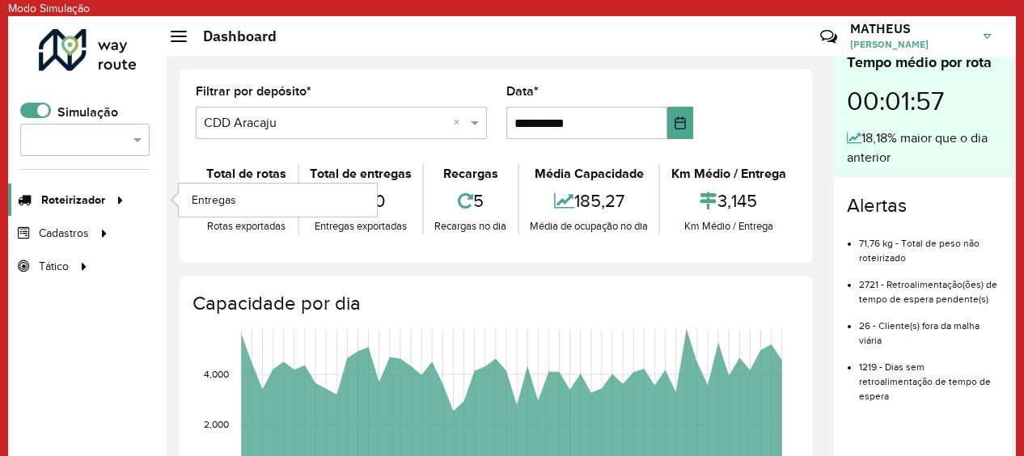
click at [84, 194] on span "Roteirizador" at bounding box center [73, 200] width 64 height 17
click at [218, 200] on span "Entregas" at bounding box center [215, 200] width 46 height 17
click at [36, 108] on span at bounding box center [35, 110] width 31 height 15
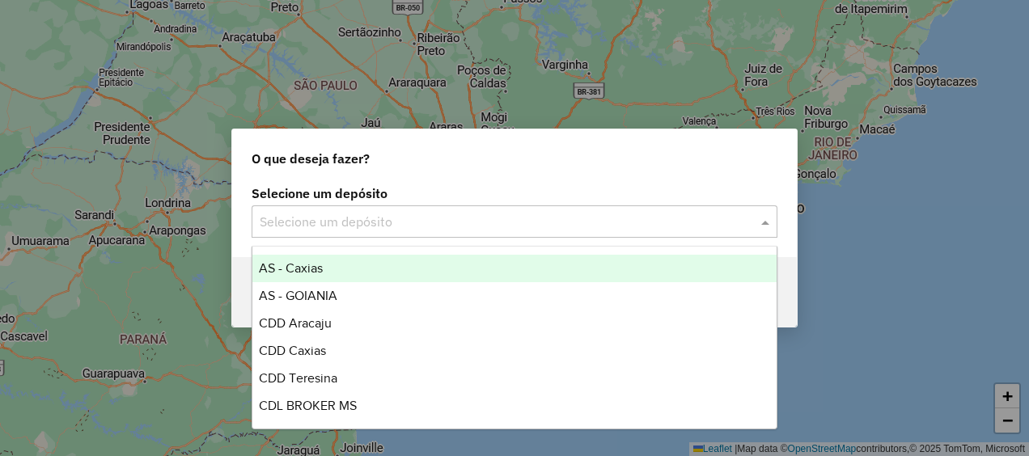
click at [484, 227] on input "text" at bounding box center [498, 222] width 477 height 19
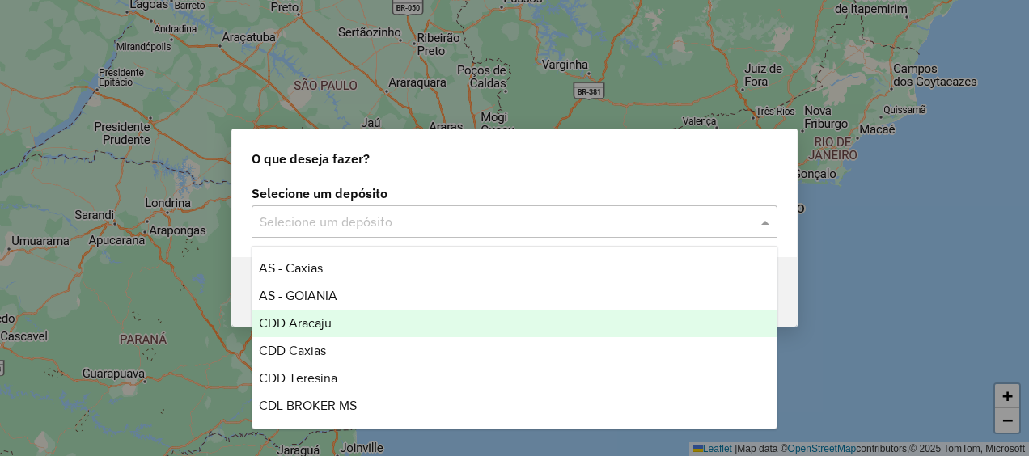
click at [315, 326] on span "CDD Aracaju" at bounding box center [295, 323] width 73 height 14
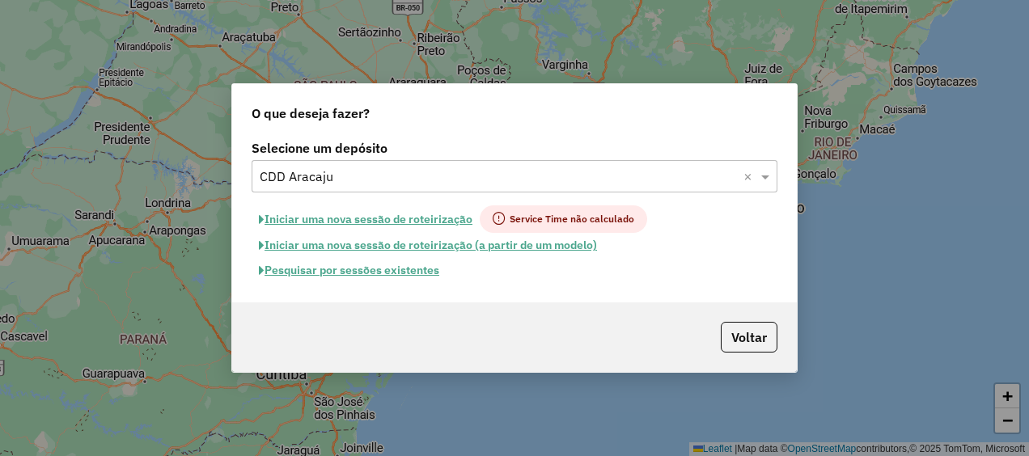
click at [367, 270] on button "Pesquisar por sessões existentes" at bounding box center [349, 270] width 195 height 25
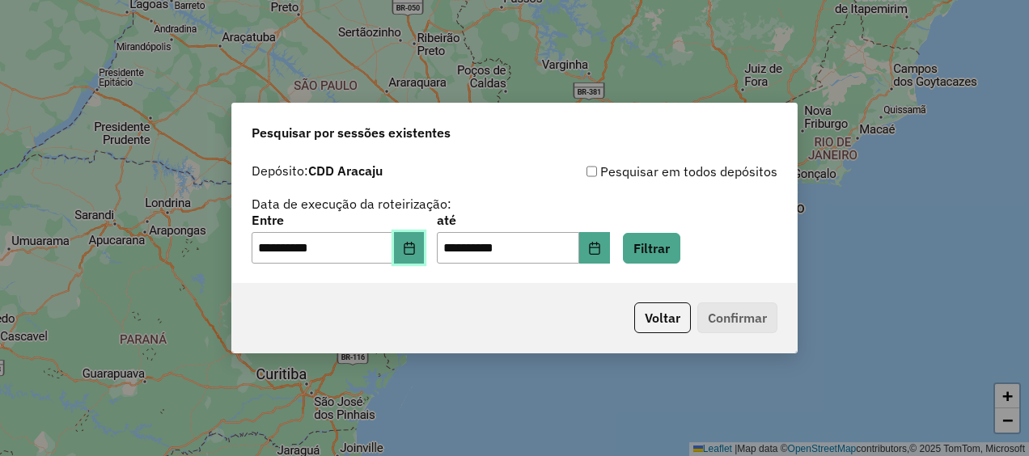
click at [414, 255] on button "Choose Date" at bounding box center [409, 248] width 31 height 32
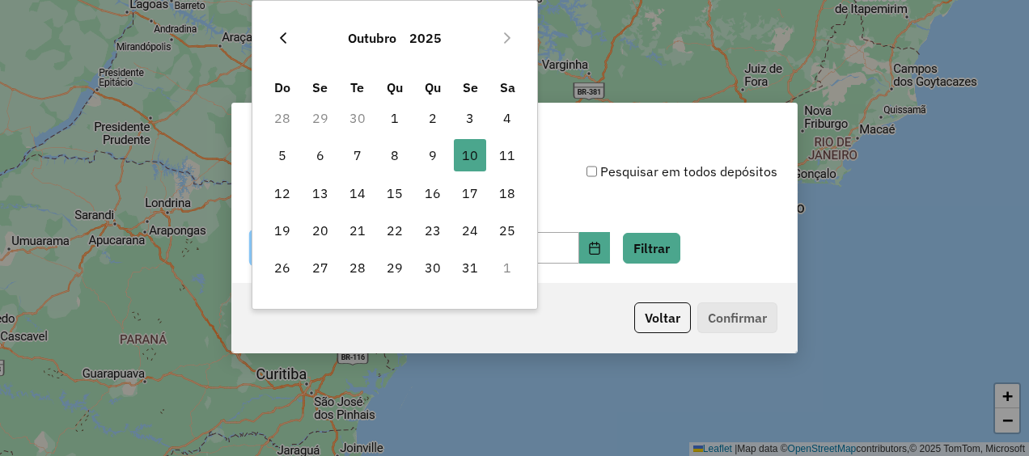
click at [281, 42] on icon "Previous Month" at bounding box center [283, 38] width 13 height 13
click at [320, 265] on span "29" at bounding box center [320, 268] width 32 height 32
type input "**********"
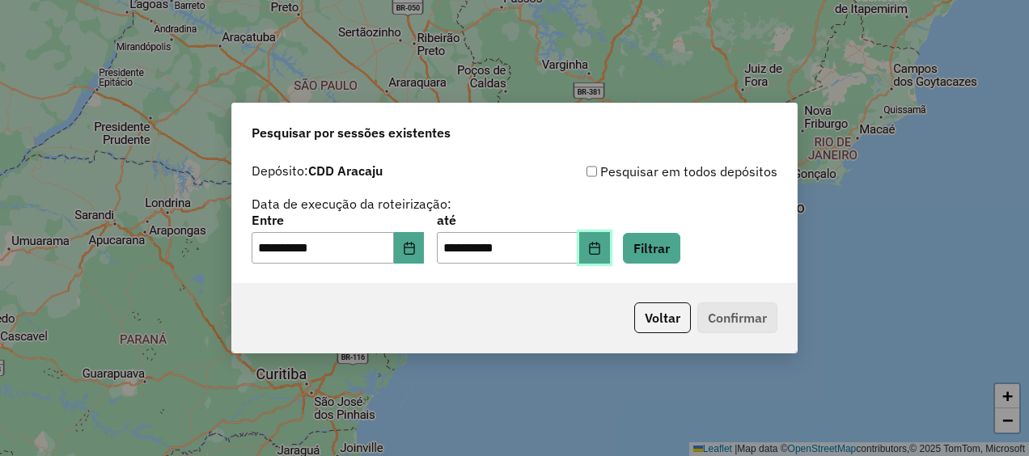
click at [601, 252] on icon "Choose Date" at bounding box center [594, 248] width 13 height 13
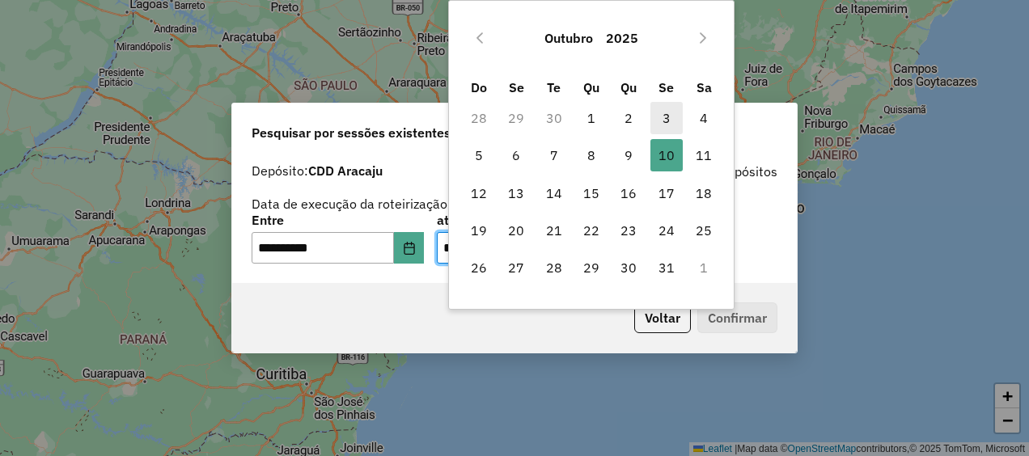
click at [672, 123] on span "3" at bounding box center [667, 118] width 32 height 32
type input "**********"
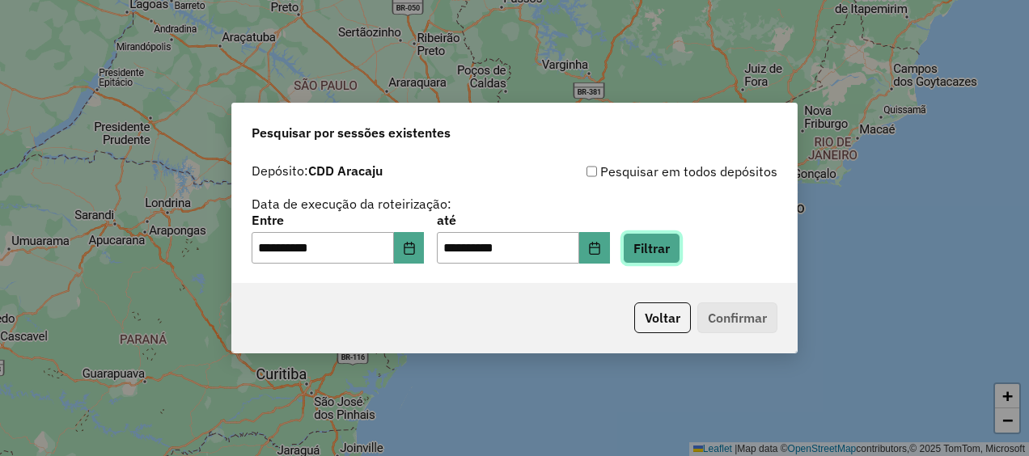
click at [680, 248] on button "Filtrar" at bounding box center [651, 248] width 57 height 31
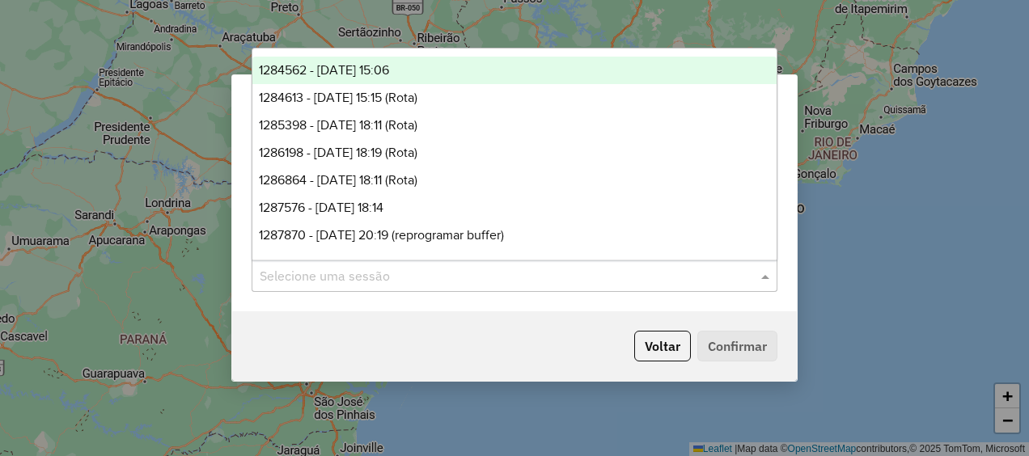
click at [478, 271] on input "text" at bounding box center [498, 276] width 477 height 19
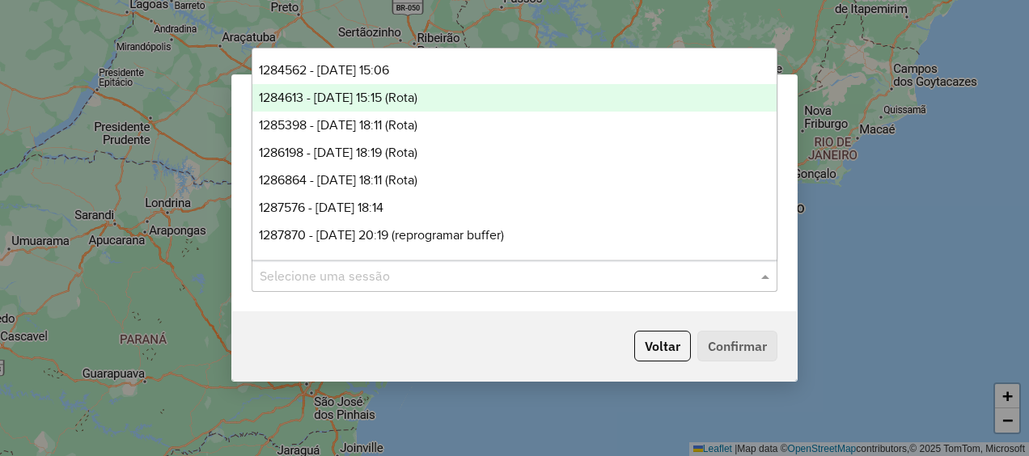
click at [393, 100] on span "1284613 - 29/09/2025 15:15 (Rota)" at bounding box center [338, 98] width 159 height 14
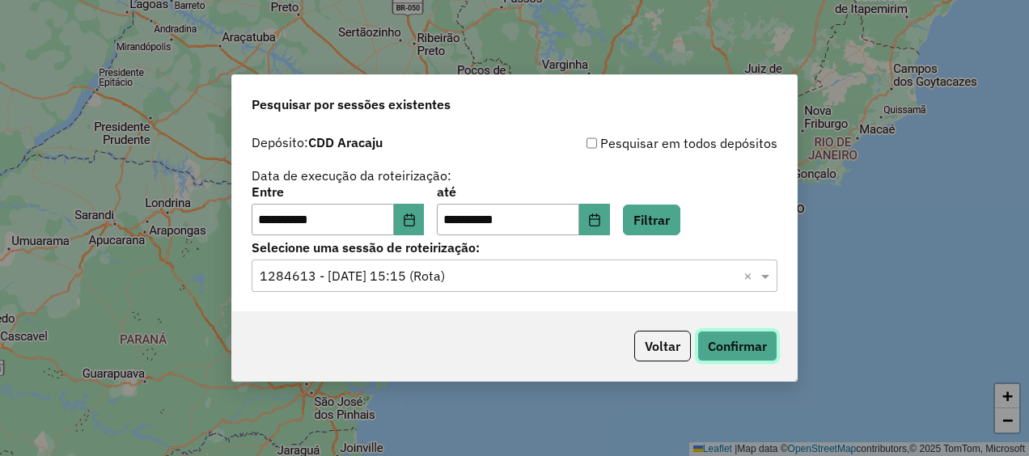
click at [727, 341] on button "Confirmar" at bounding box center [737, 346] width 80 height 31
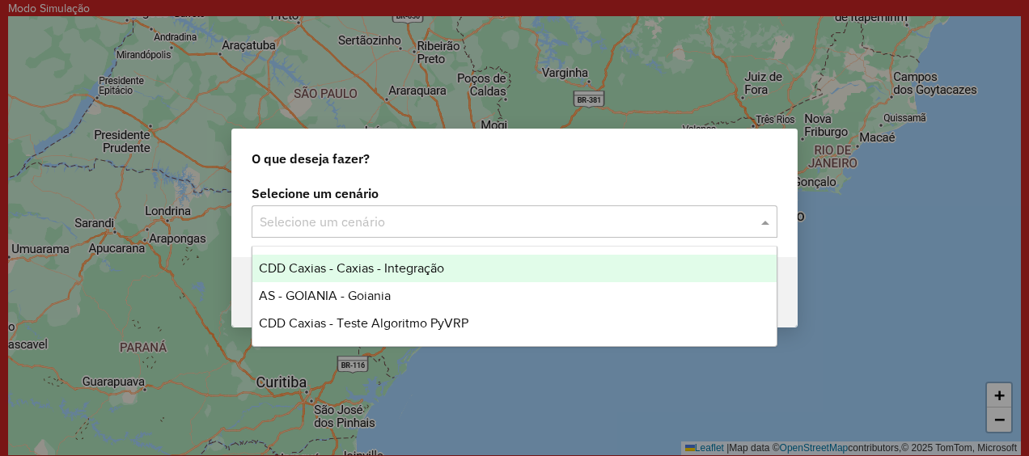
click at [401, 228] on input "text" at bounding box center [498, 222] width 477 height 19
click at [362, 226] on input "text" at bounding box center [498, 222] width 477 height 19
click at [618, 162] on div "O que deseja fazer?" at bounding box center [514, 155] width 565 height 52
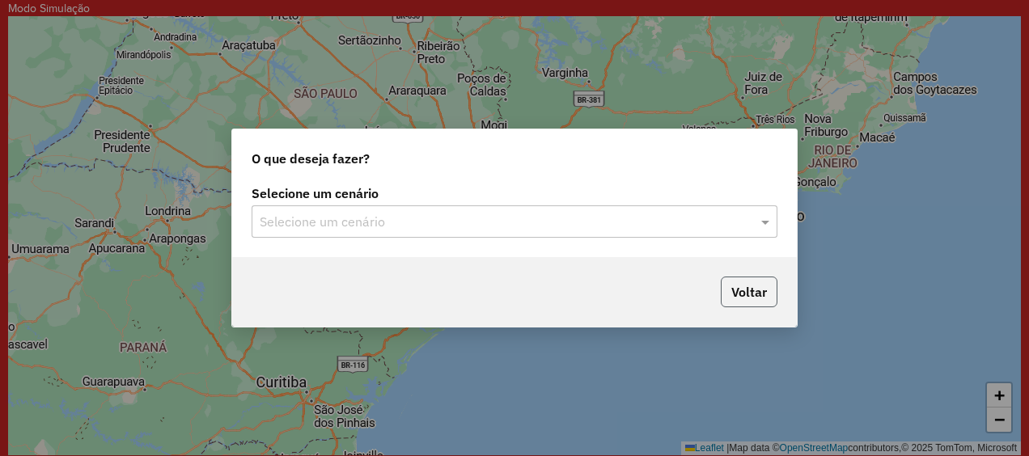
click at [737, 282] on button "Voltar" at bounding box center [749, 292] width 57 height 31
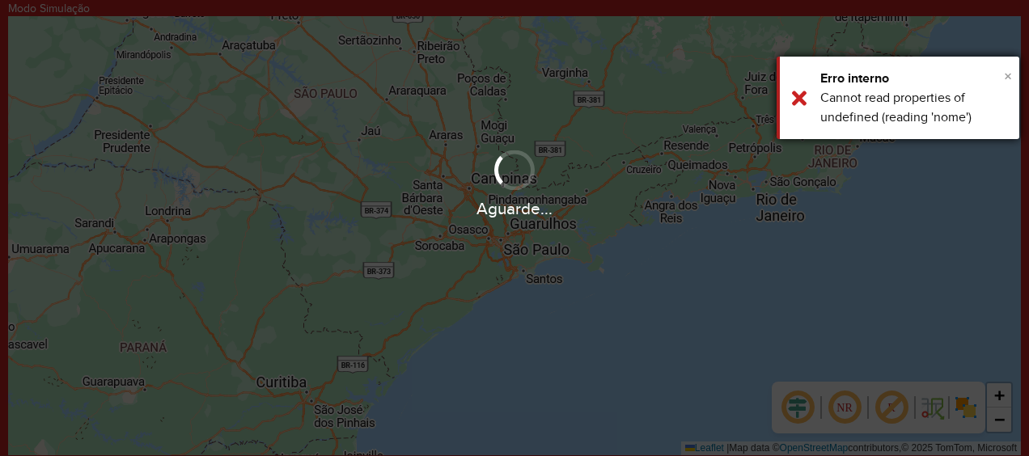
click at [1006, 72] on span "×" at bounding box center [1008, 76] width 8 height 18
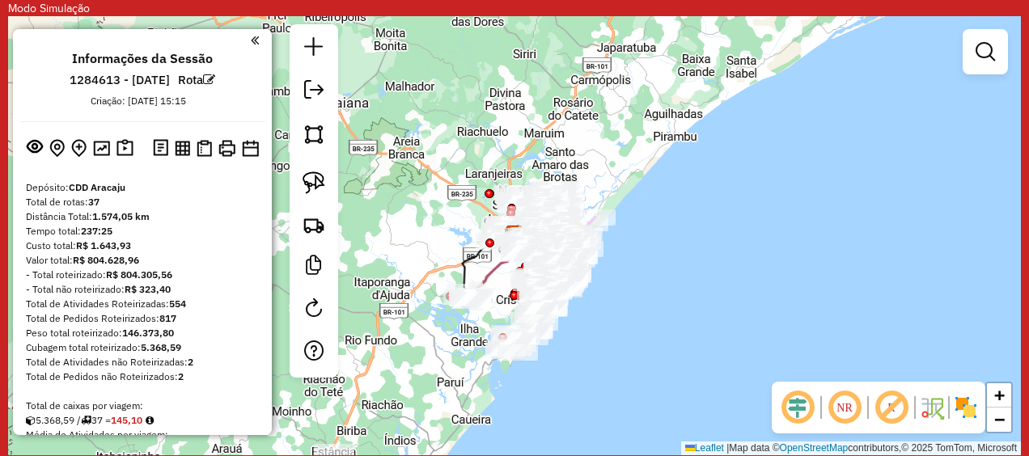
click at [251, 41] on em at bounding box center [255, 40] width 8 height 15
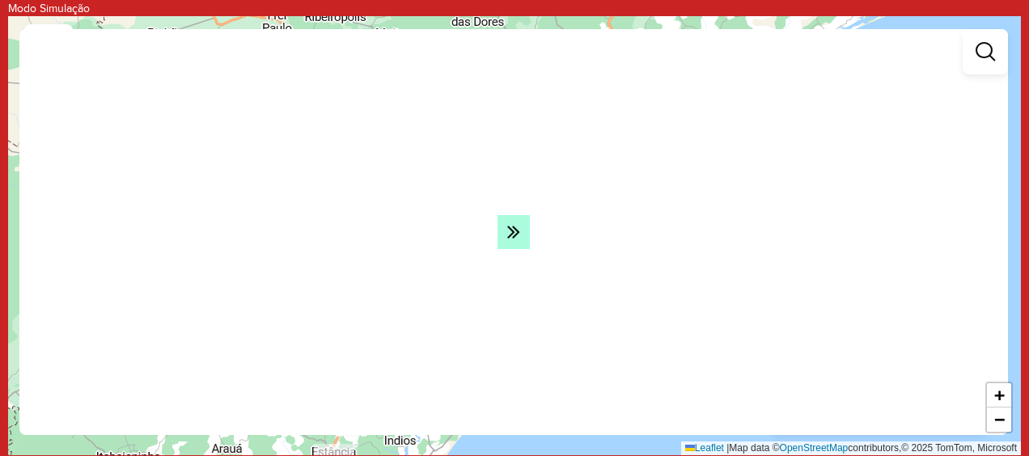
click at [516, 225] on icon at bounding box center [513, 231] width 13 height 23
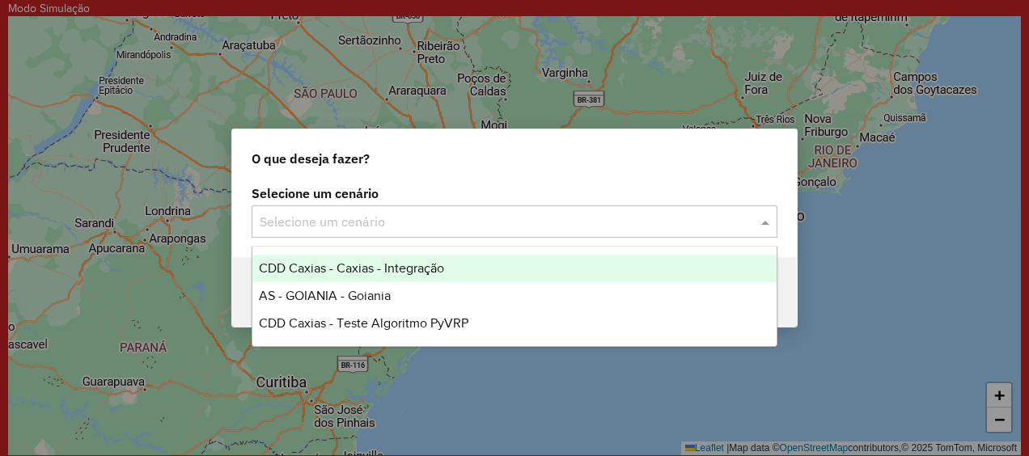
click at [286, 213] on input "text" at bounding box center [498, 222] width 477 height 19
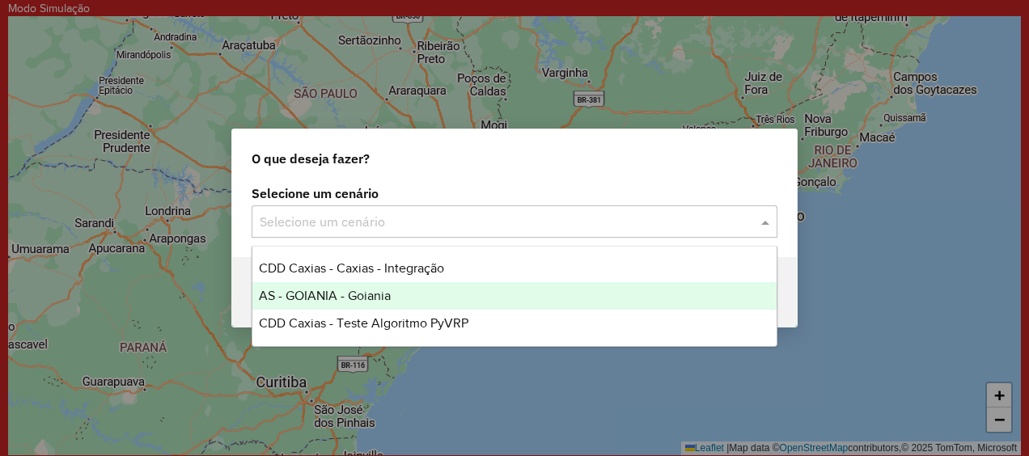
click at [379, 296] on span "AS - GOIANIA - Goiania" at bounding box center [325, 296] width 132 height 14
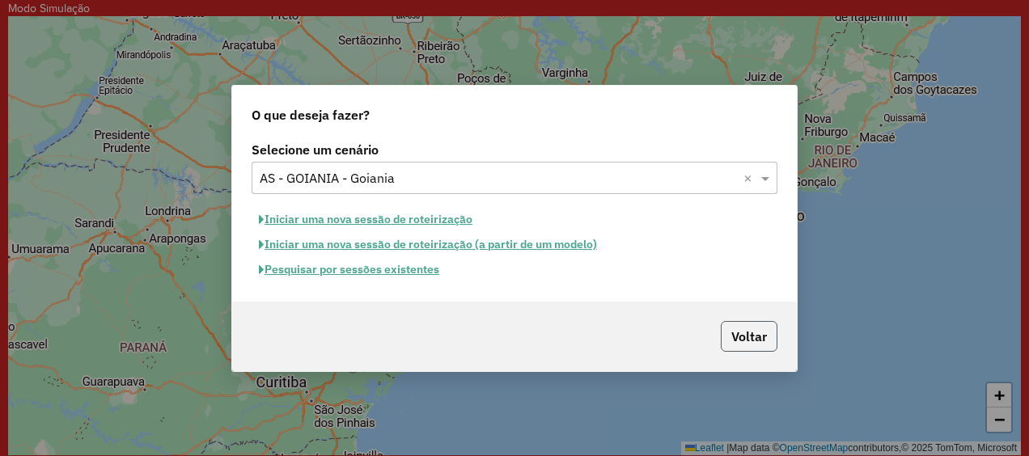
click at [741, 333] on button "Voltar" at bounding box center [749, 336] width 57 height 31
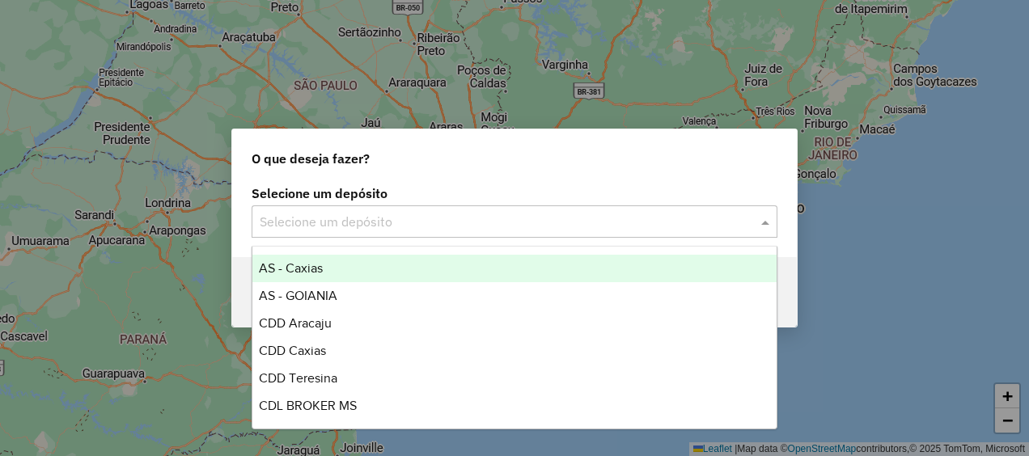
click at [453, 207] on div "Selecione um depósito" at bounding box center [515, 222] width 526 height 32
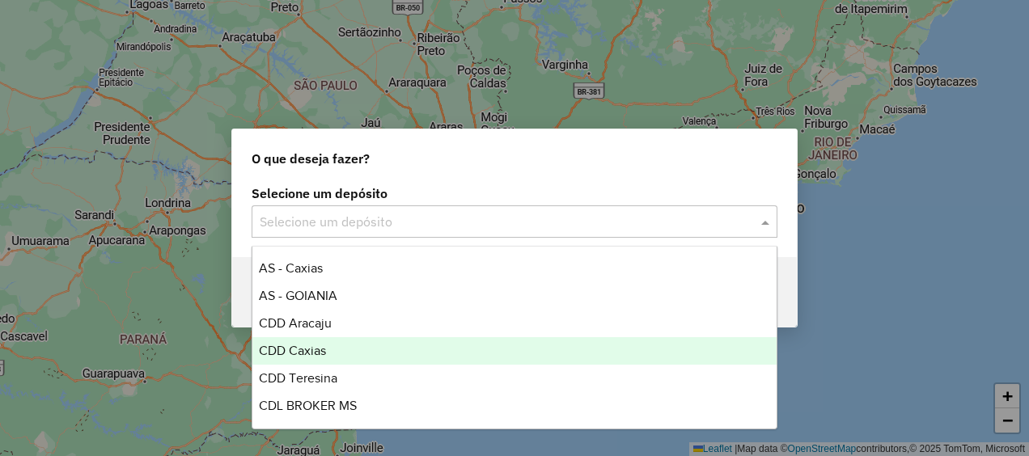
click at [316, 350] on span "CDD Caxias" at bounding box center [292, 351] width 67 height 14
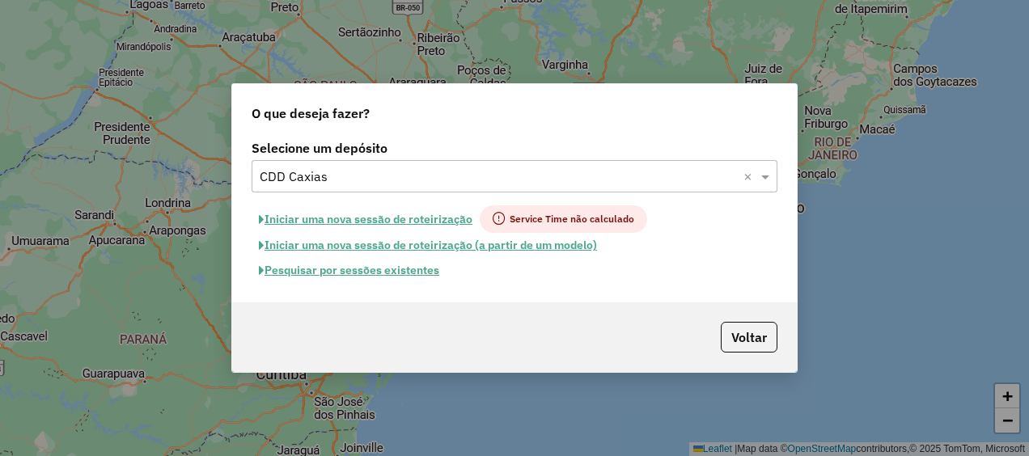
click at [353, 272] on button "Pesquisar por sessões existentes" at bounding box center [349, 270] width 195 height 25
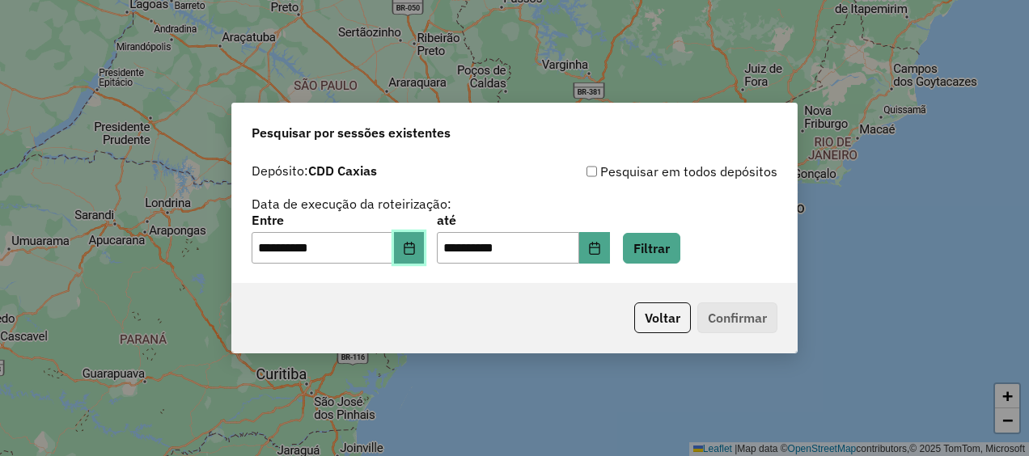
click at [425, 241] on button "Choose Date" at bounding box center [409, 248] width 31 height 32
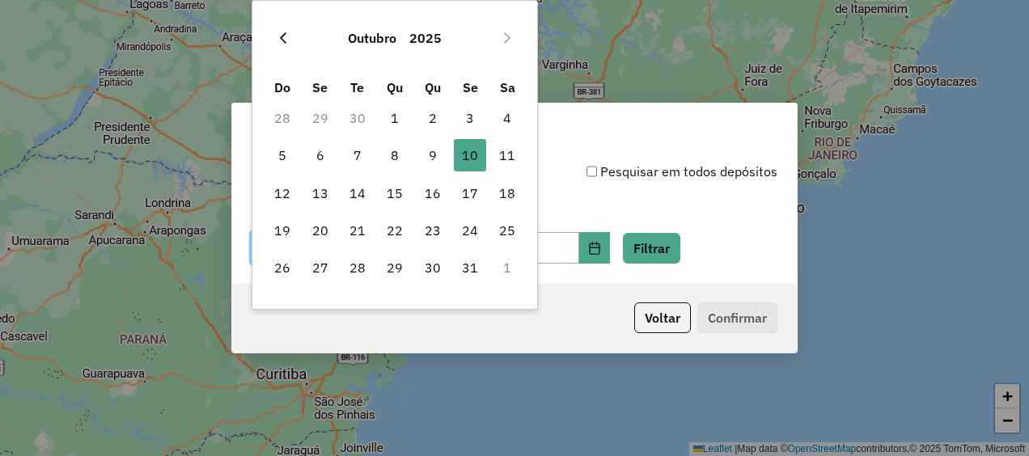
click at [283, 45] on button "Previous Month" at bounding box center [283, 38] width 26 height 26
click at [320, 262] on span "29" at bounding box center [320, 268] width 32 height 32
type input "**********"
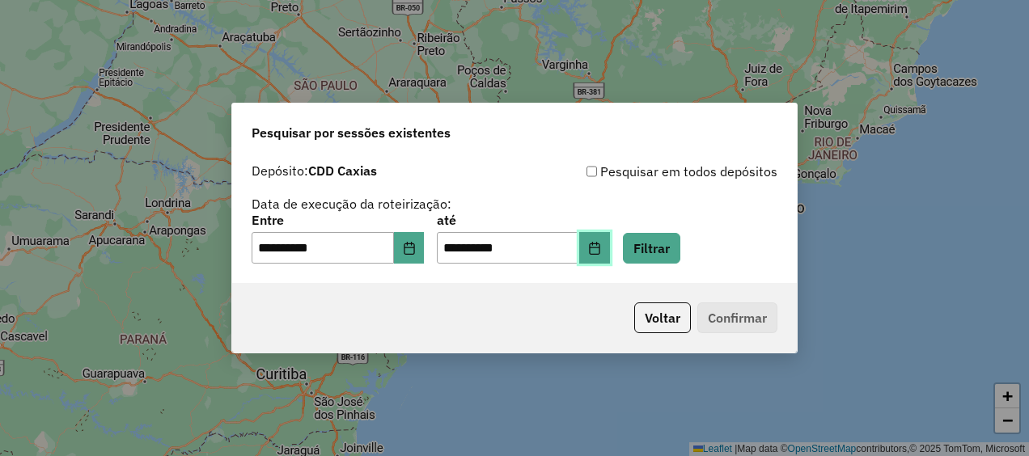
click at [601, 245] on icon "Choose Date" at bounding box center [594, 248] width 13 height 13
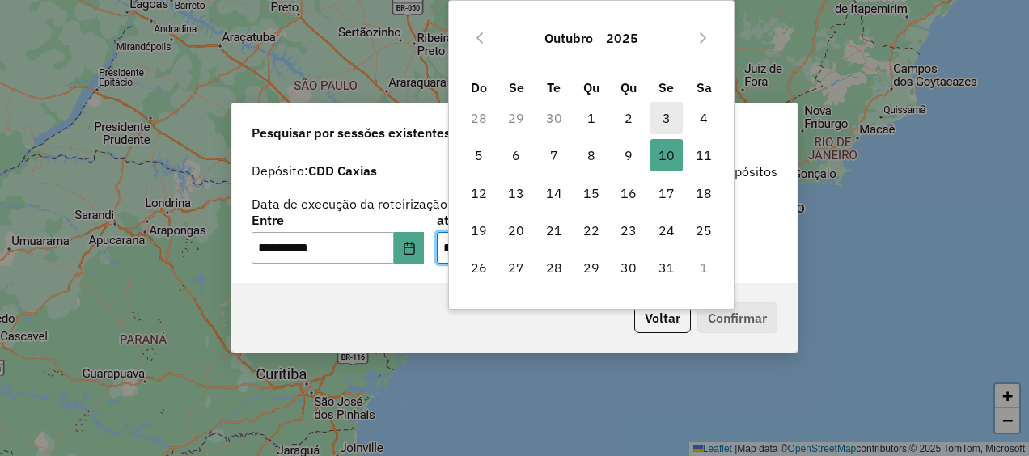
click at [675, 125] on span "3" at bounding box center [667, 118] width 32 height 32
type input "**********"
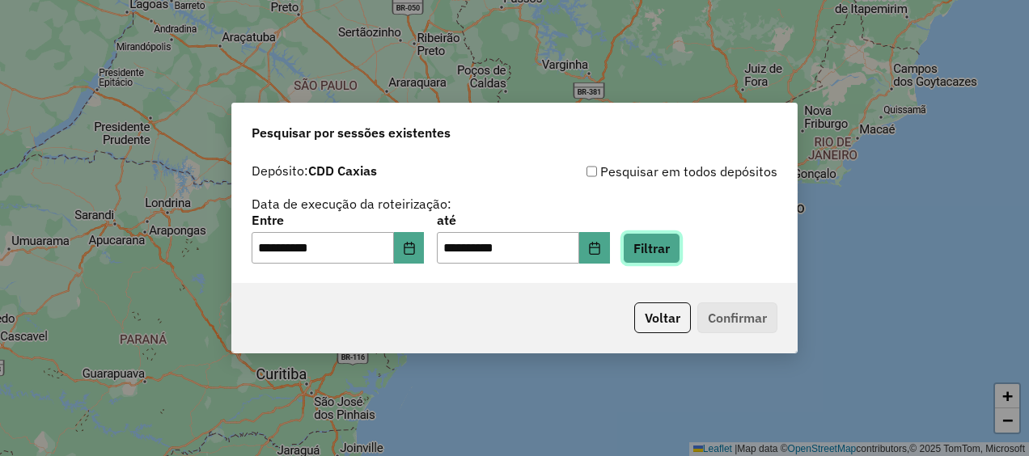
click at [675, 243] on button "Filtrar" at bounding box center [651, 248] width 57 height 31
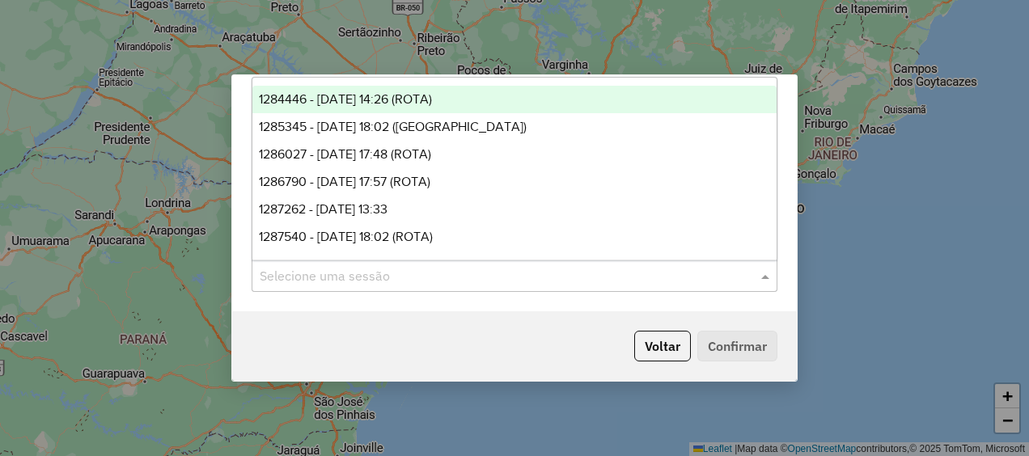
click at [601, 267] on input "text" at bounding box center [498, 276] width 477 height 19
click at [385, 100] on span "1284446 - 29/09/2025 14:26 (ROTA)" at bounding box center [345, 99] width 173 height 14
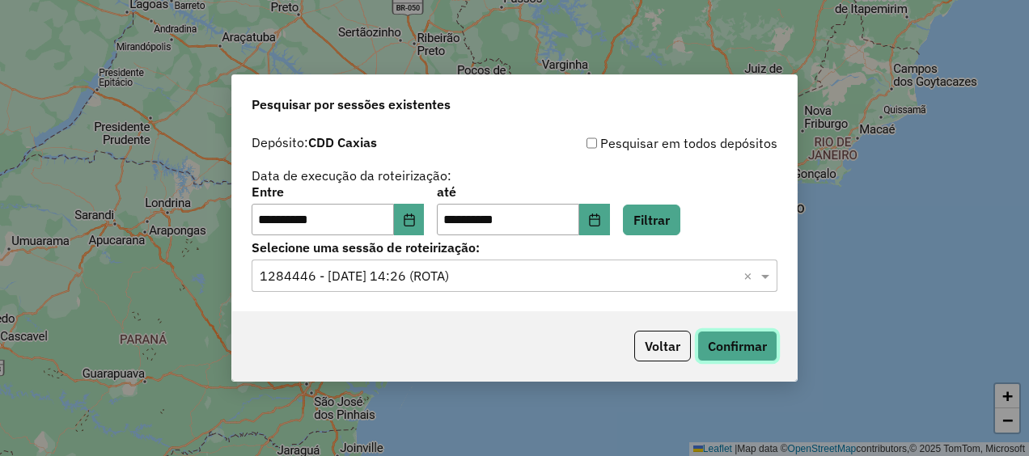
click at [734, 350] on button "Confirmar" at bounding box center [737, 346] width 80 height 31
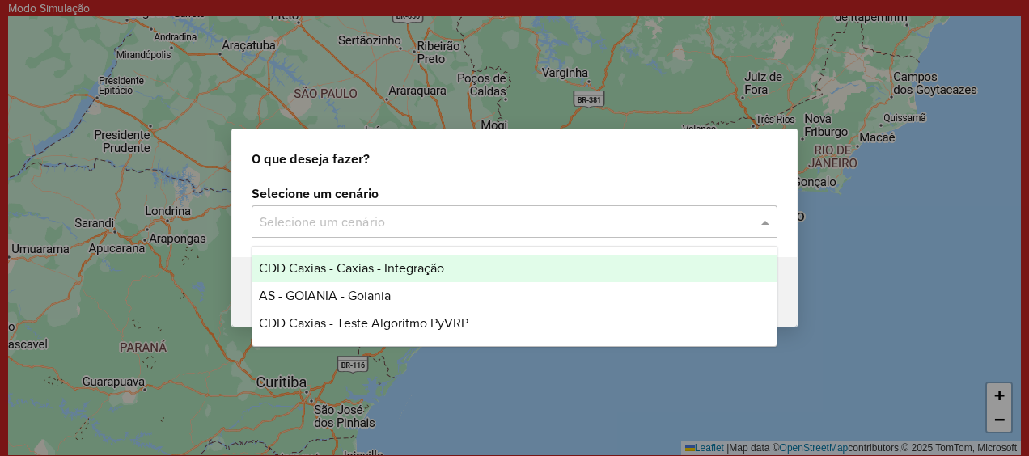
click at [360, 220] on input "text" at bounding box center [498, 222] width 477 height 19
click at [432, 201] on label "Selecione um cenário" at bounding box center [515, 193] width 526 height 19
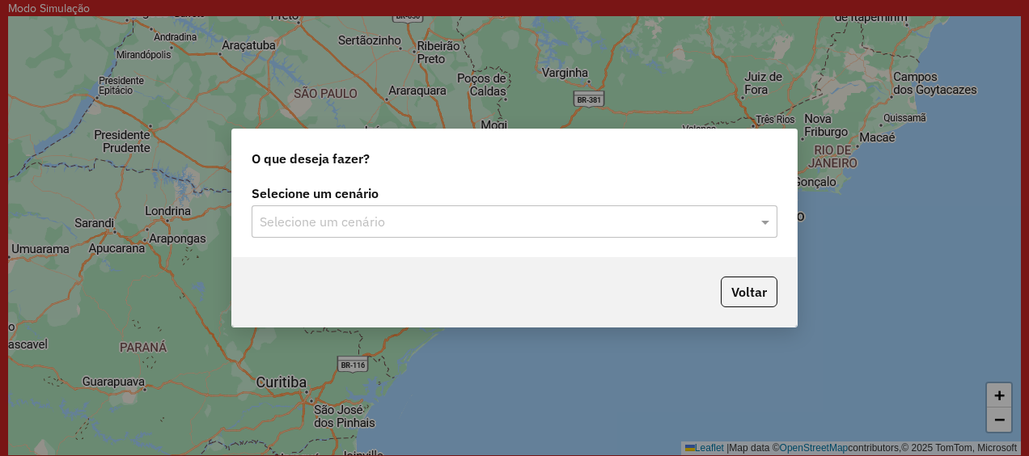
click at [626, 400] on div "O que deseja fazer? Selecione um cenário Selecione um cenário Voltar" at bounding box center [514, 228] width 1029 height 456
click at [552, 47] on div "O que deseja fazer? Selecione um cenário Selecione um cenário Voltar" at bounding box center [514, 228] width 1029 height 456
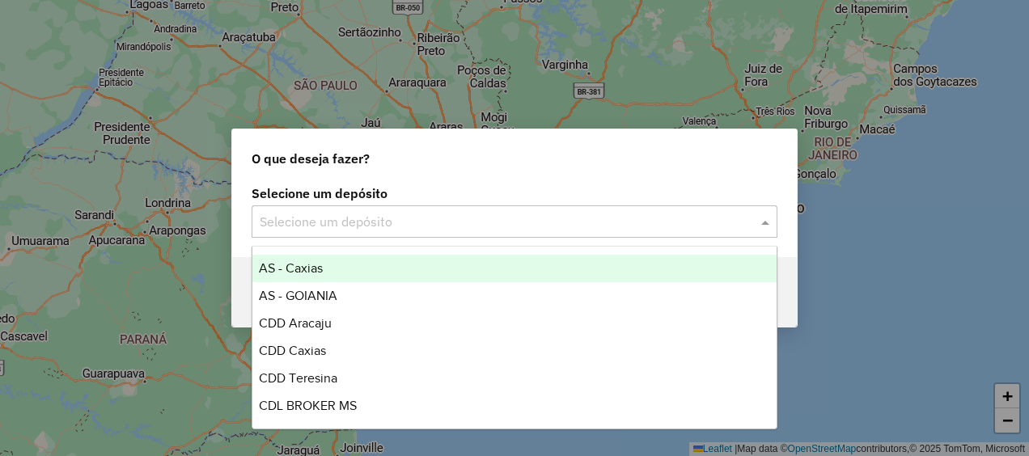
click at [474, 223] on input "text" at bounding box center [498, 222] width 477 height 19
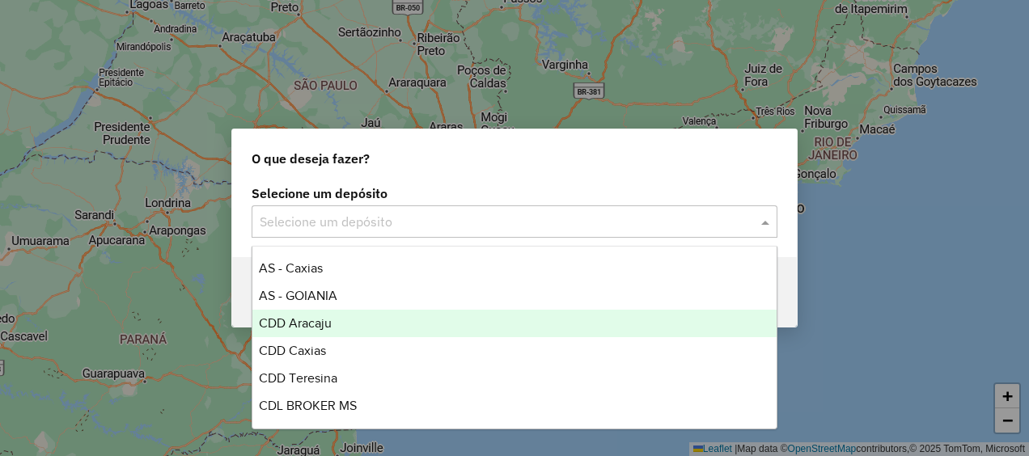
click at [312, 319] on span "CDD Aracaju" at bounding box center [295, 323] width 73 height 14
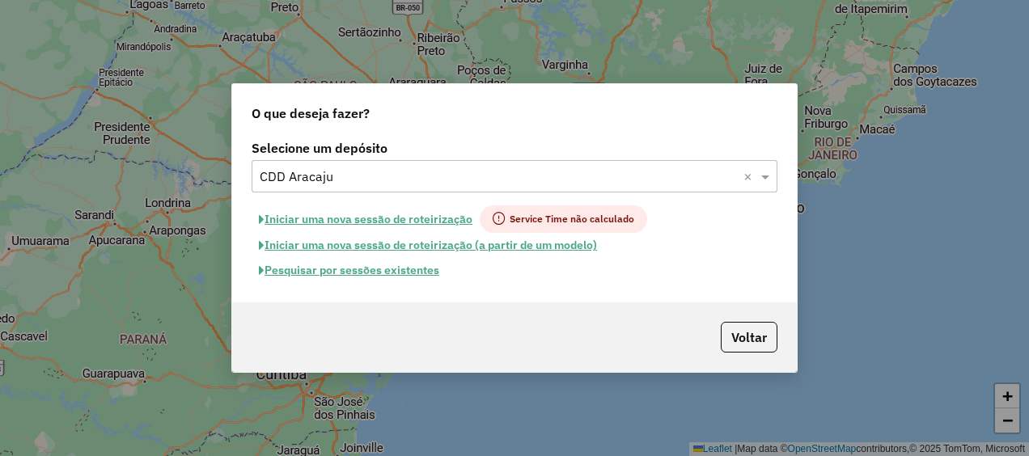
click at [364, 272] on button "Pesquisar por sessões existentes" at bounding box center [349, 270] width 195 height 25
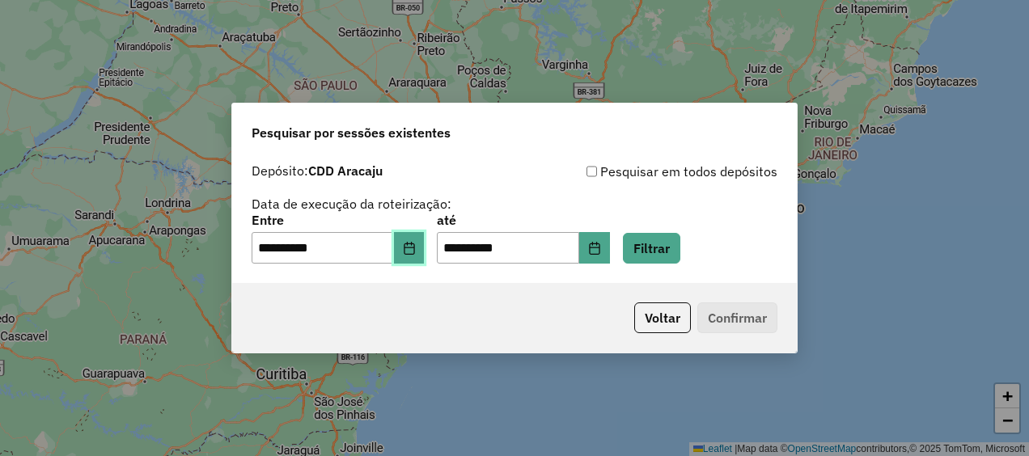
click at [422, 256] on button "Choose Date" at bounding box center [409, 248] width 31 height 32
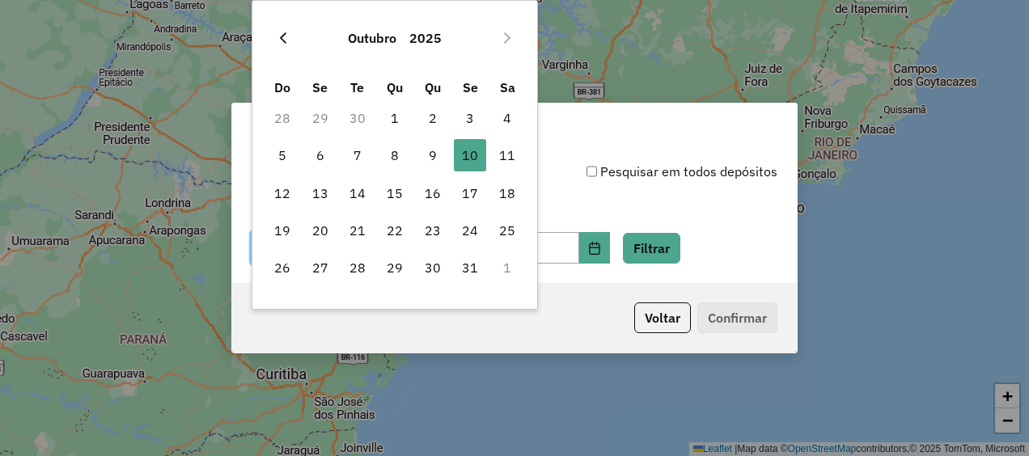
click at [278, 36] on icon "Previous Month" at bounding box center [283, 38] width 13 height 13
click at [512, 39] on icon "Next Month" at bounding box center [507, 38] width 13 height 13
click at [555, 131] on div "Pesquisar por sessões existentes" at bounding box center [514, 130] width 565 height 52
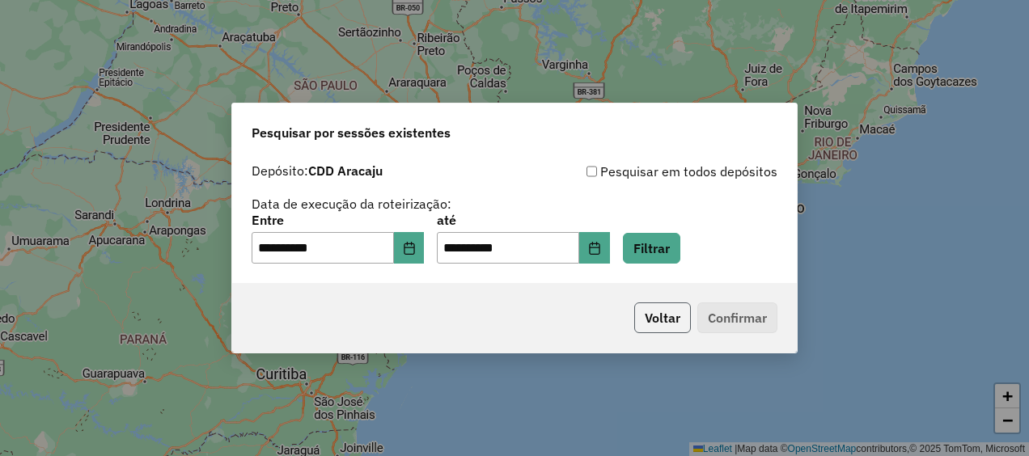
click at [672, 322] on button "Voltar" at bounding box center [662, 318] width 57 height 31
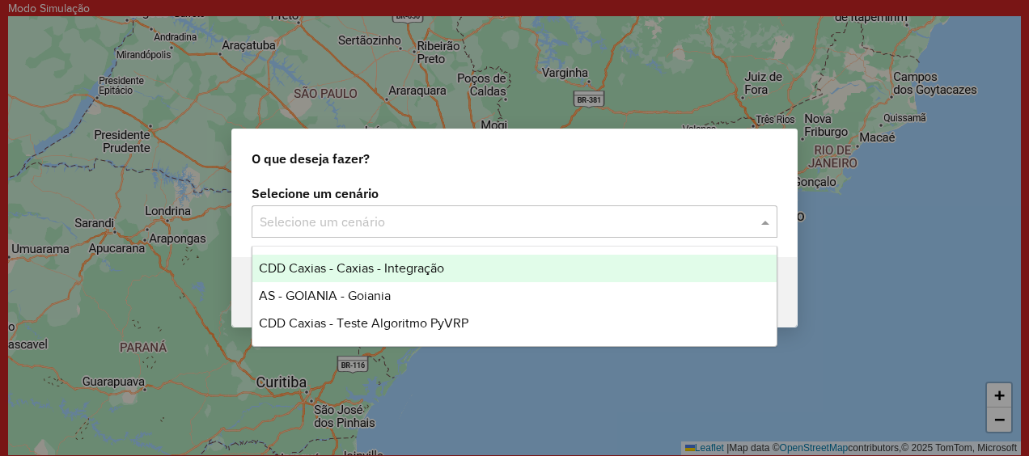
click at [442, 218] on input "text" at bounding box center [498, 222] width 477 height 19
click at [531, 146] on div "O que deseja fazer?" at bounding box center [514, 155] width 565 height 52
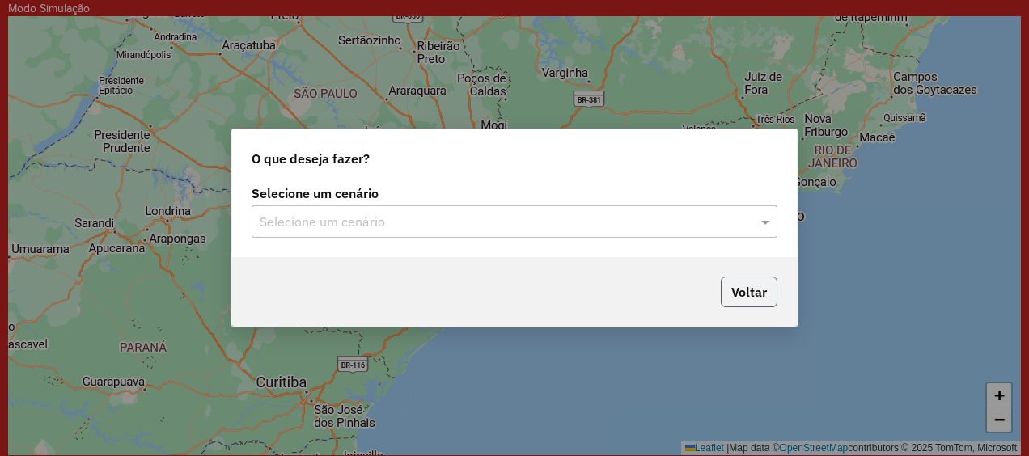
click at [751, 287] on button "Voltar" at bounding box center [749, 292] width 57 height 31
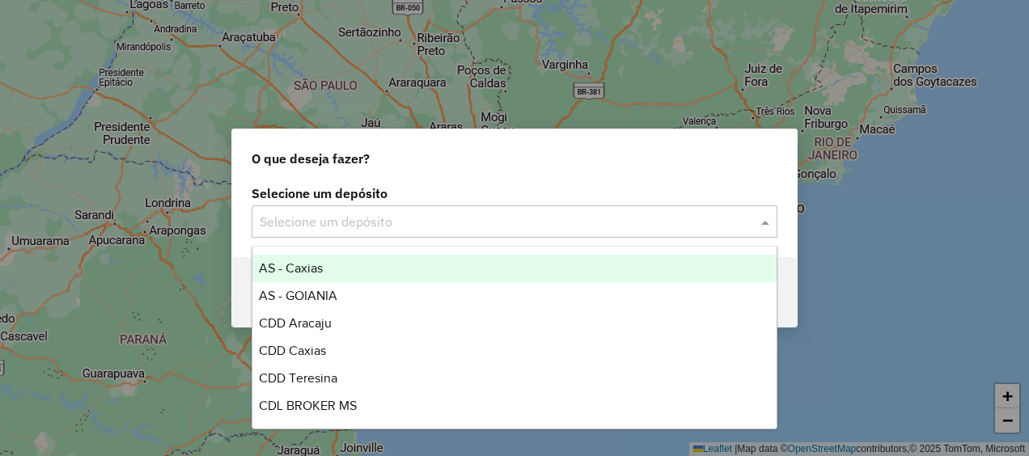
click at [527, 215] on input "text" at bounding box center [498, 222] width 477 height 19
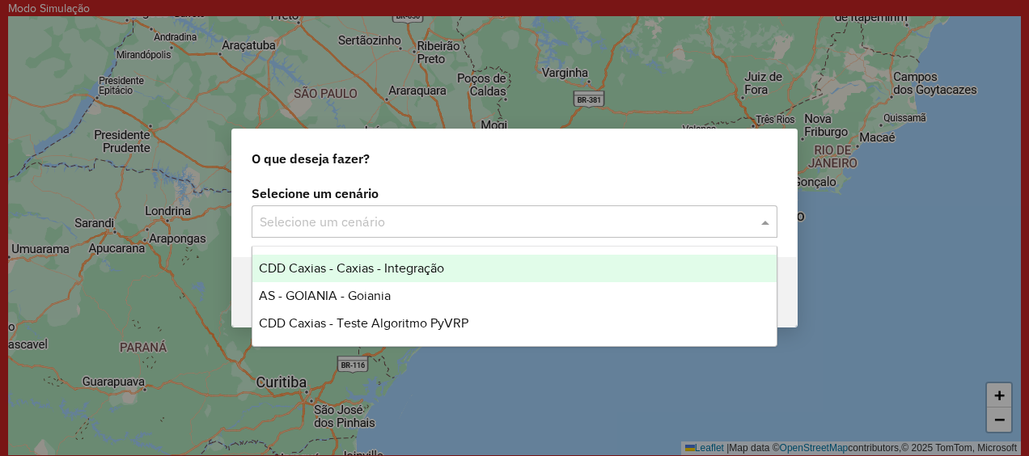
click at [452, 213] on input "text" at bounding box center [498, 222] width 477 height 19
click at [498, 176] on div "O que deseja fazer?" at bounding box center [514, 155] width 565 height 52
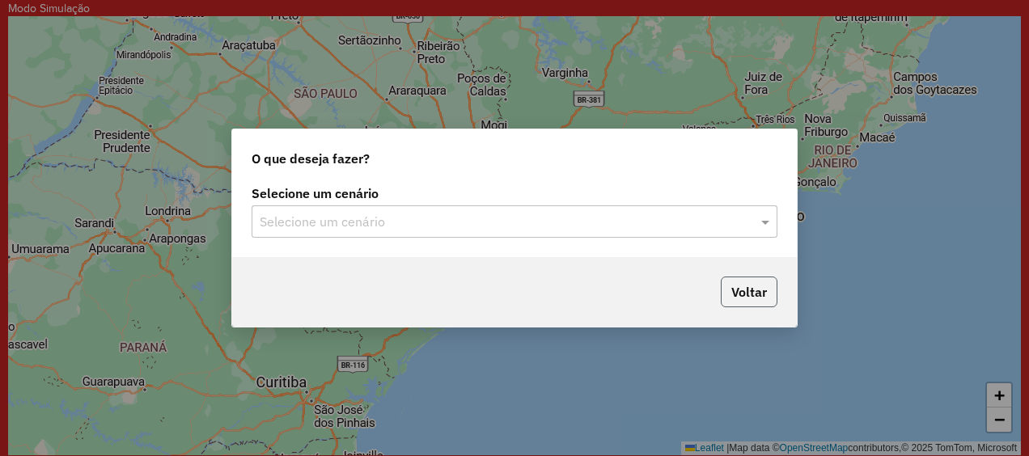
click at [730, 291] on button "Voltar" at bounding box center [749, 292] width 57 height 31
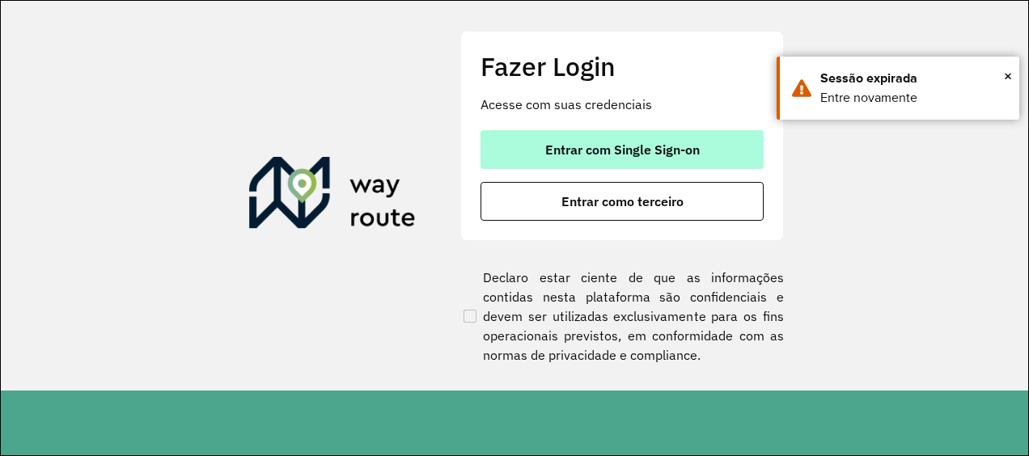
click at [614, 149] on span "Entrar com Single Sign-on" at bounding box center [622, 149] width 155 height 13
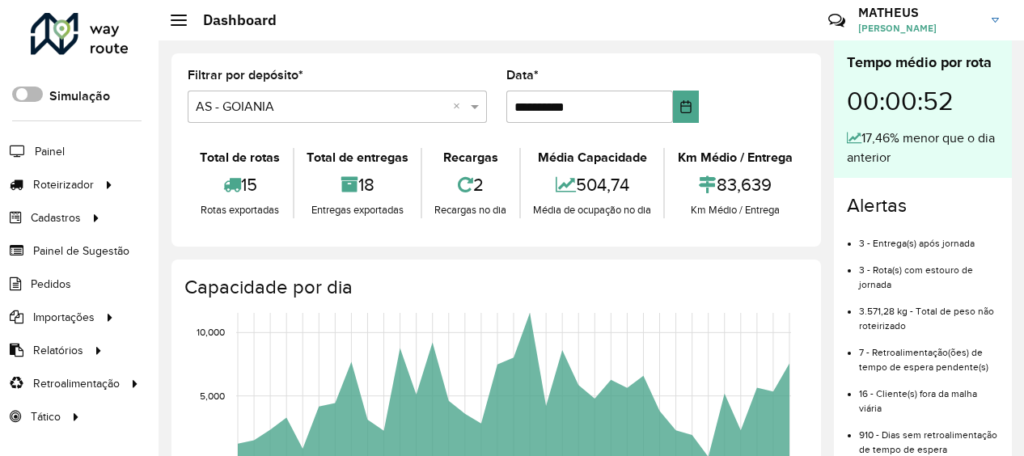
click at [31, 93] on span at bounding box center [27, 94] width 31 height 15
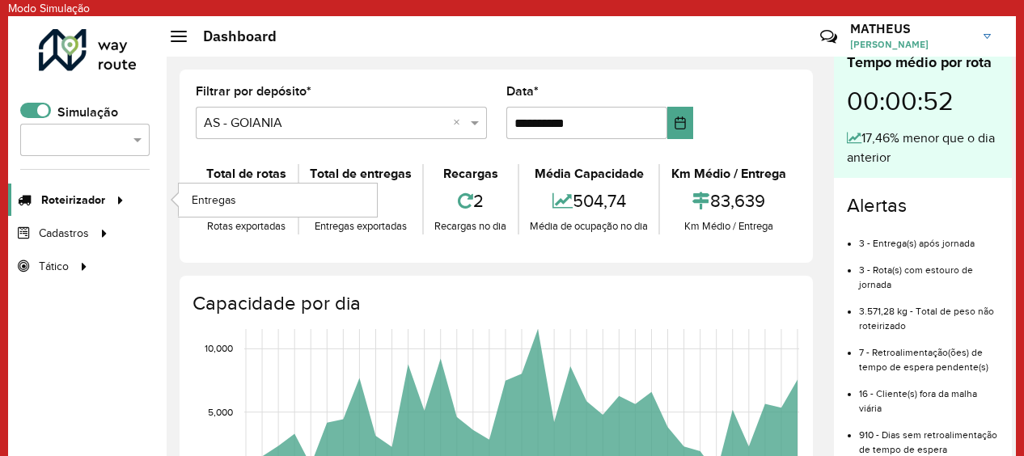
click at [76, 197] on span "Roteirizador" at bounding box center [73, 200] width 64 height 17
click at [235, 192] on span "Entregas" at bounding box center [215, 200] width 46 height 17
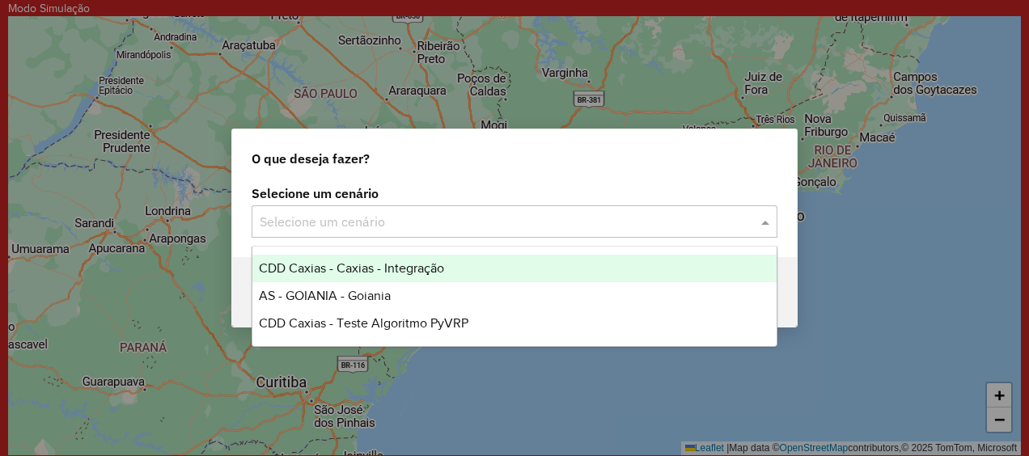
click at [612, 228] on input "text" at bounding box center [498, 222] width 477 height 19
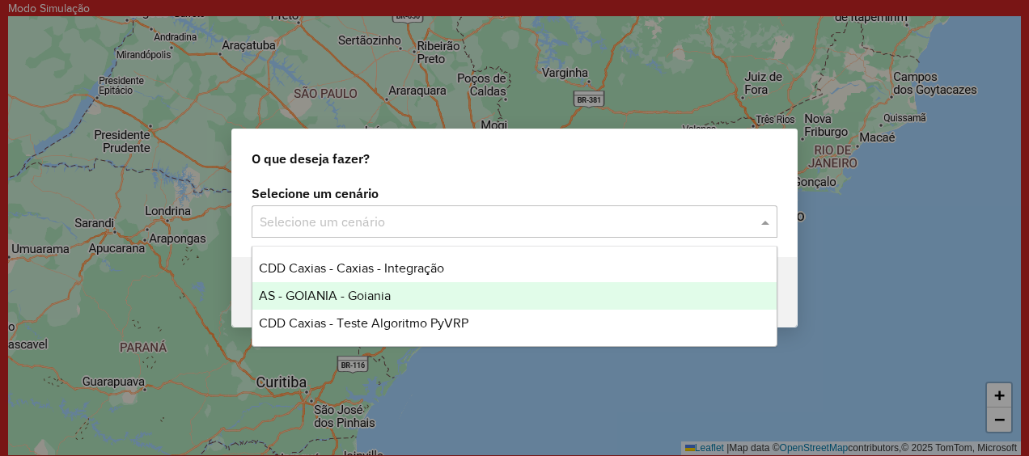
click at [374, 295] on span "AS - GOIANIA - Goiania" at bounding box center [325, 296] width 132 height 14
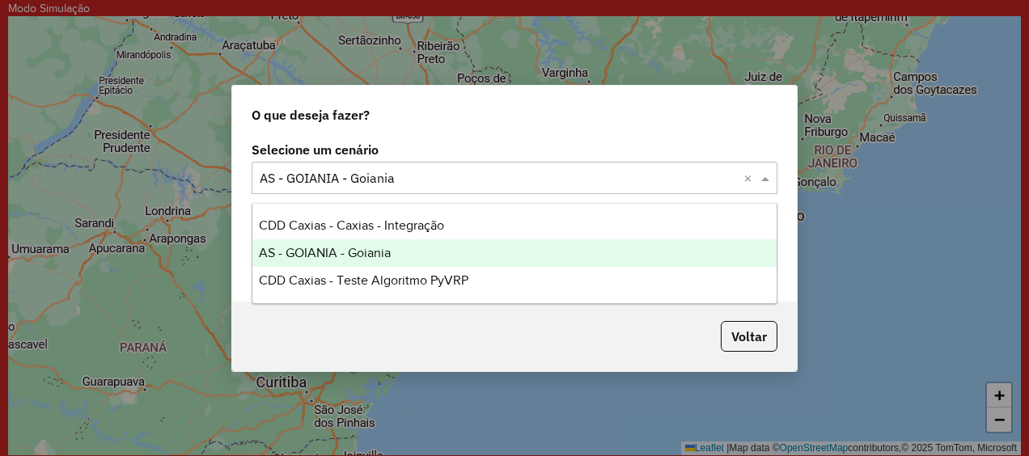
click at [770, 176] on span at bounding box center [767, 177] width 20 height 19
click at [334, 257] on span "AS - GOIANIA - Goiania" at bounding box center [325, 253] width 132 height 14
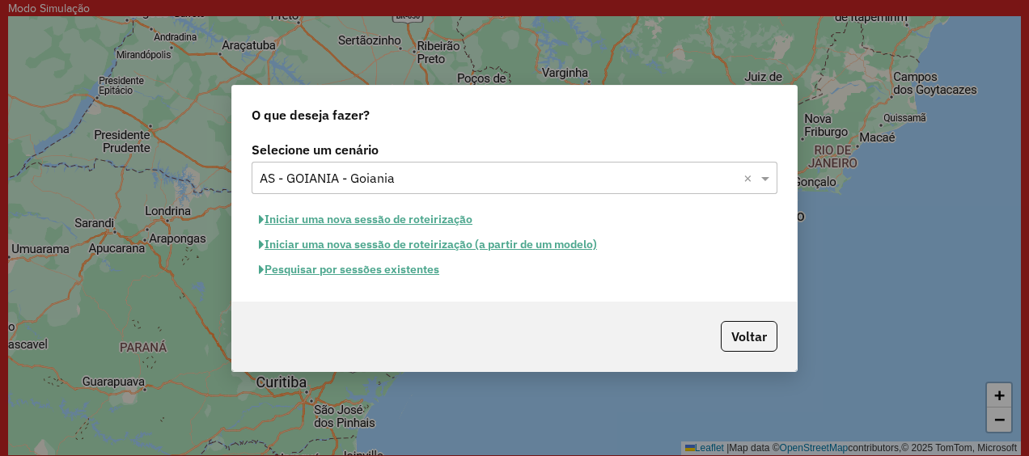
click at [358, 270] on button "Pesquisar por sessões existentes" at bounding box center [349, 269] width 195 height 25
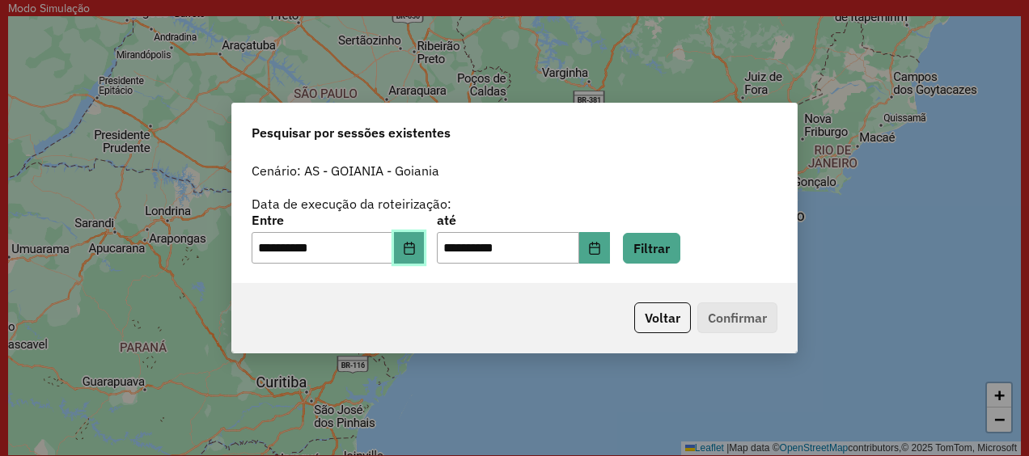
click at [416, 249] on icon "Choose Date" at bounding box center [409, 248] width 13 height 13
click at [585, 186] on div "**********" at bounding box center [515, 213] width 526 height 103
click at [361, 246] on input "**********" at bounding box center [323, 248] width 142 height 32
click at [875, 154] on div "**********" at bounding box center [514, 228] width 1029 height 456
click at [350, 245] on input "**********" at bounding box center [323, 248] width 142 height 32
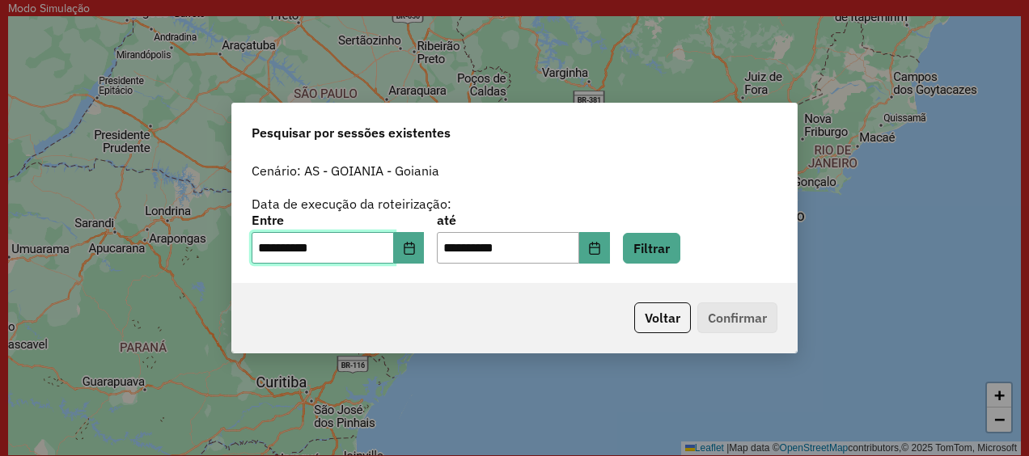
click at [353, 251] on input "**********" at bounding box center [323, 248] width 142 height 32
click at [416, 248] on icon "Choose Date" at bounding box center [409, 248] width 13 height 13
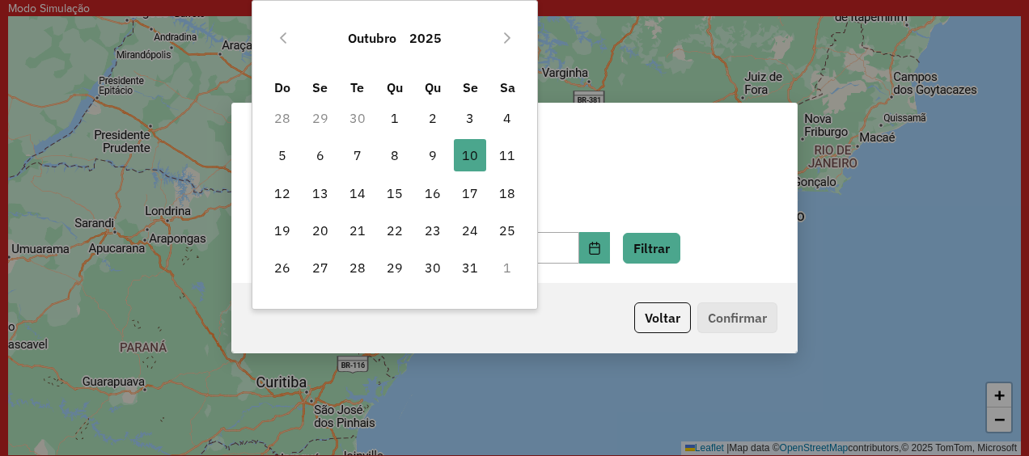
click at [607, 179] on div "Cenário: AS - GOIANIA - Goiania" at bounding box center [515, 171] width 526 height 19
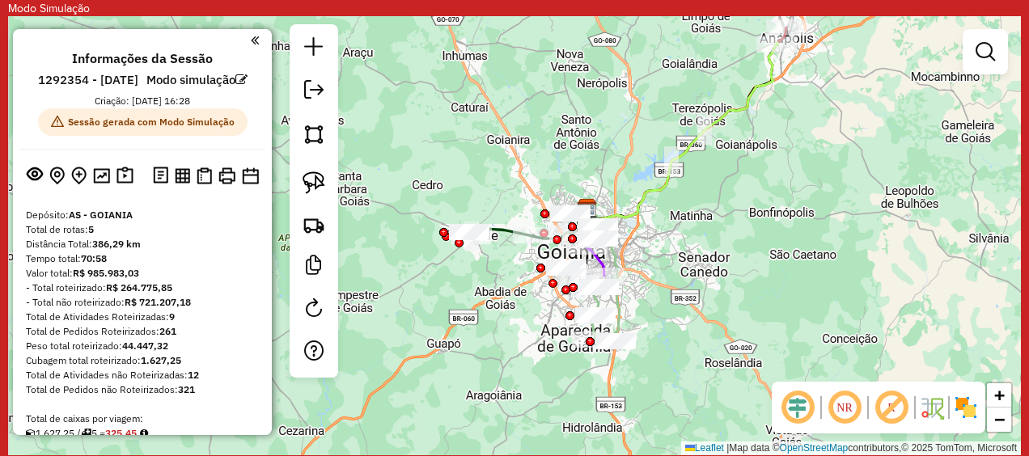
drag, startPoint x: 751, startPoint y: 176, endPoint x: 824, endPoint y: 149, distance: 77.8
click at [824, 149] on div "Janela de atendimento Grade de atendimento Capacidade Transportadoras Veículos …" at bounding box center [514, 235] width 1013 height 439
click at [117, 185] on img at bounding box center [125, 176] width 17 height 19
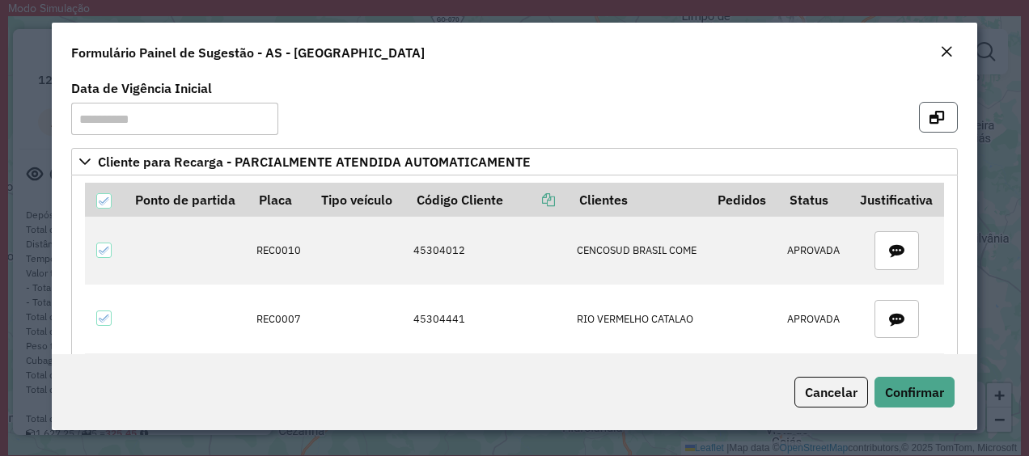
click at [930, 117] on icon "button" at bounding box center [937, 117] width 15 height 13
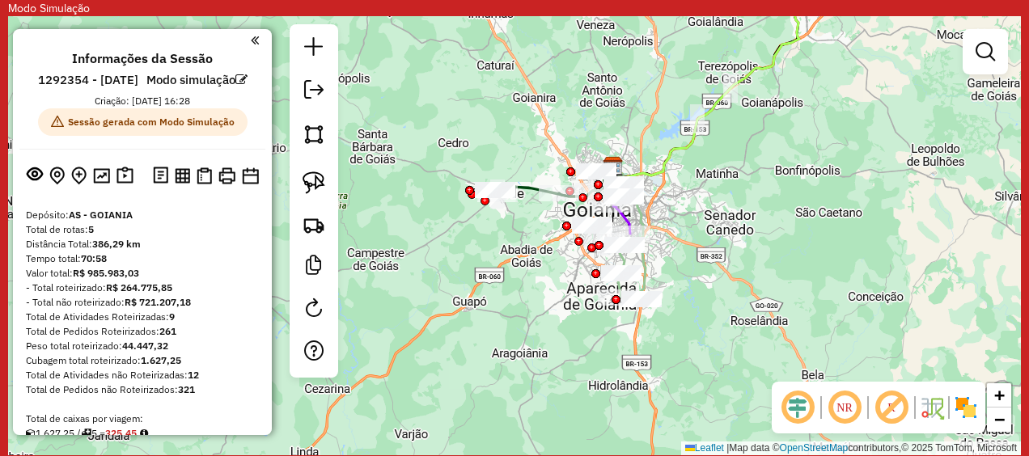
drag, startPoint x: 687, startPoint y: 291, endPoint x: 713, endPoint y: 249, distance: 49.4
click at [713, 249] on div "Janela de atendimento Grade de atendimento Capacidade Transportadoras Veículos …" at bounding box center [514, 235] width 1013 height 439
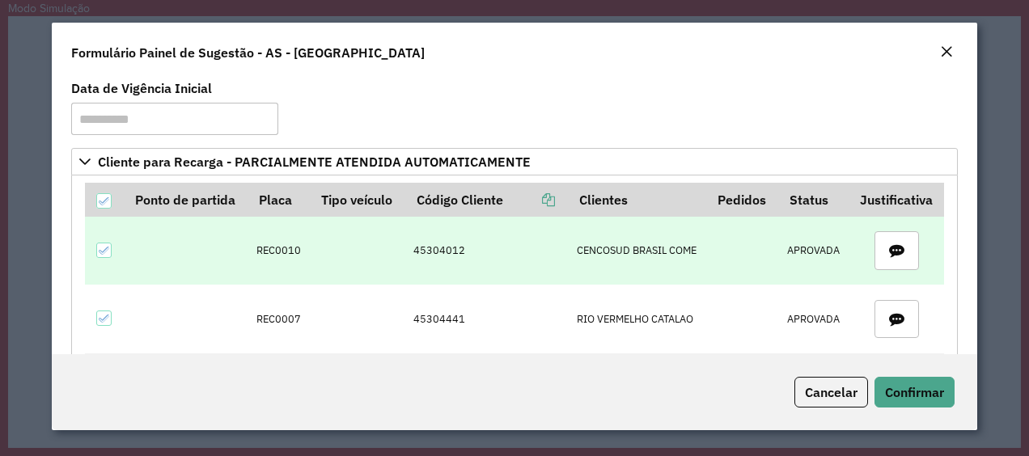
click at [446, 252] on td "45304012" at bounding box center [486, 251] width 163 height 68
click at [258, 250] on td "REC0010" at bounding box center [279, 251] width 62 height 68
drag, startPoint x: 258, startPoint y: 250, endPoint x: 424, endPoint y: 252, distance: 165.9
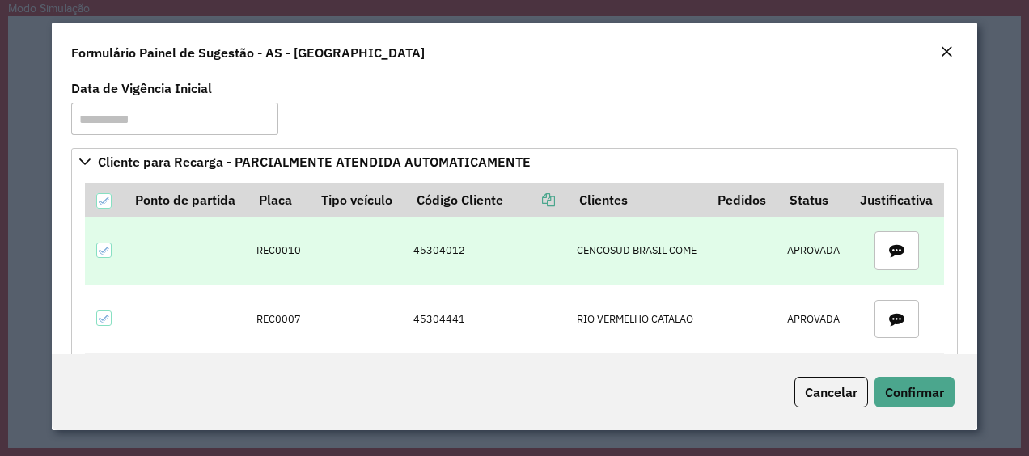
click at [424, 252] on td "45304012" at bounding box center [486, 251] width 163 height 68
drag, startPoint x: 424, startPoint y: 252, endPoint x: 364, endPoint y: 257, distance: 60.1
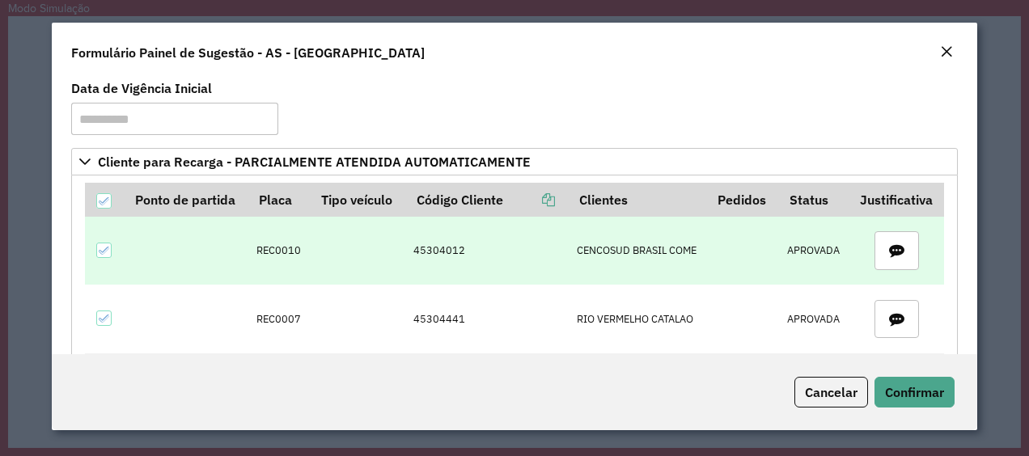
click at [364, 257] on td at bounding box center [358, 251] width 95 height 68
click at [439, 249] on td "45304012" at bounding box center [486, 251] width 163 height 68
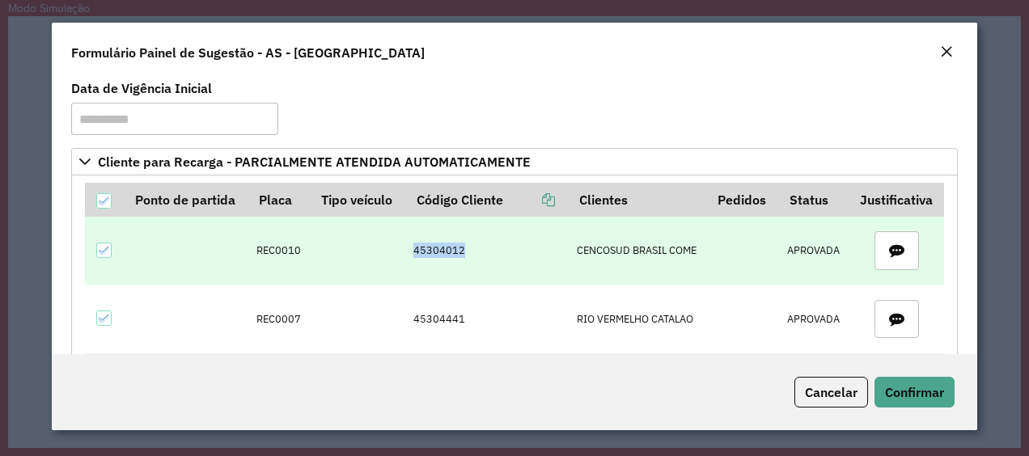
copy td "45304012"
